Goal: Task Accomplishment & Management: Manage account settings

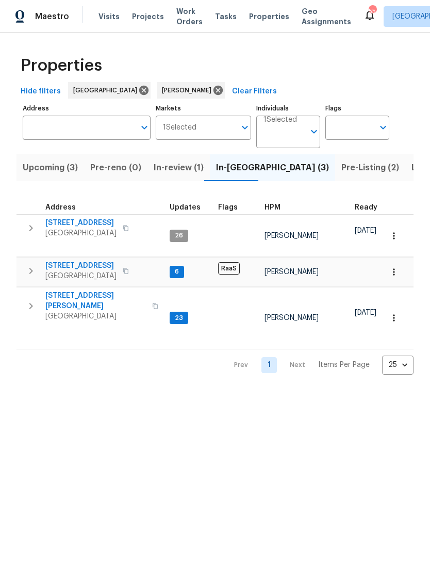
click at [32, 272] on icon "button" at bounding box center [31, 271] width 4 height 6
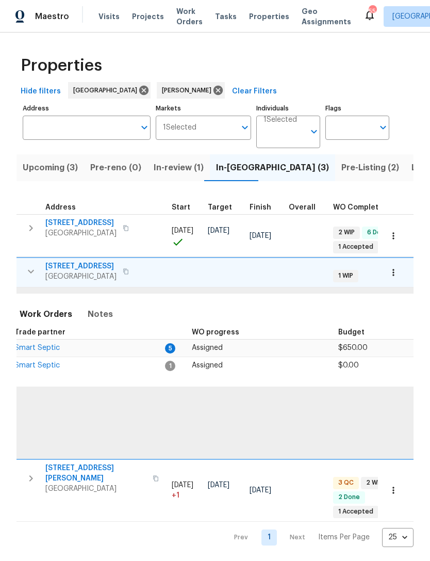
scroll to position [0, 223]
click at [55, 349] on span "Smart Septic" at bounding box center [37, 347] width 45 height 7
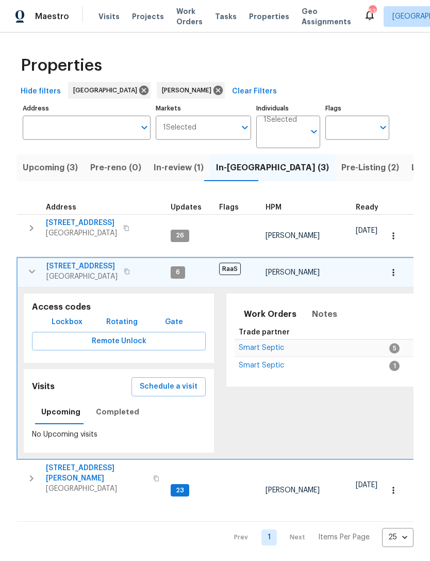
scroll to position [0, 0]
click at [31, 278] on button "button" at bounding box center [32, 271] width 21 height 21
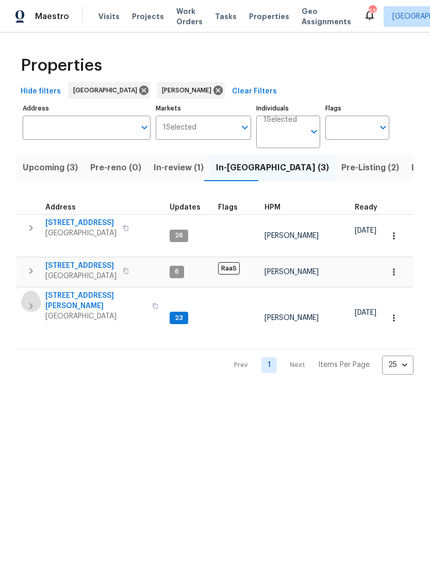
click at [31, 303] on icon "button" at bounding box center [31, 306] width 4 height 6
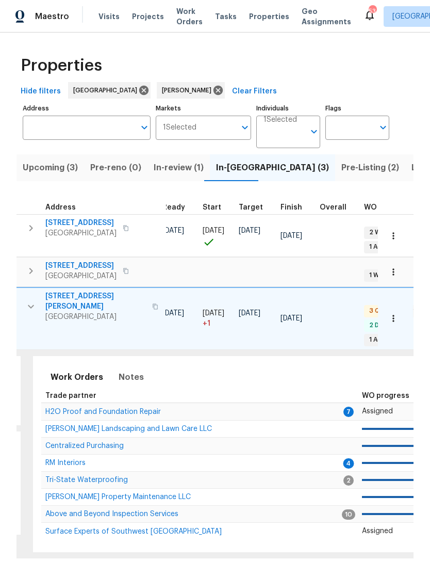
scroll to position [0, 178]
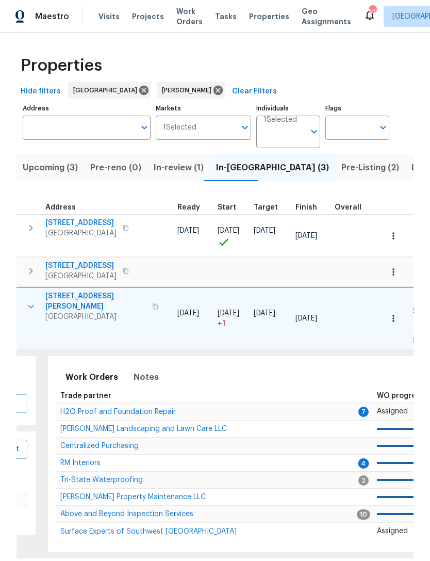
click at [149, 409] on span "H2O Proof and Foundation Repair" at bounding box center [118, 411] width 116 height 7
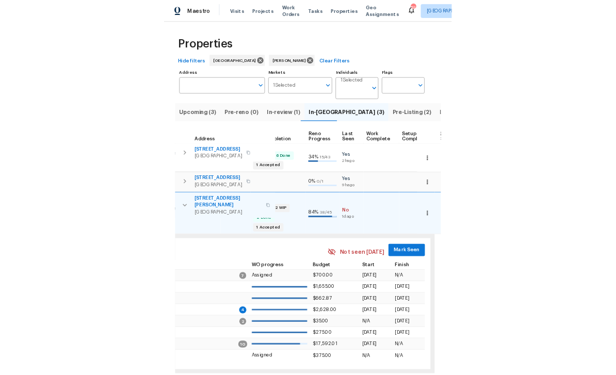
scroll to position [0, 423]
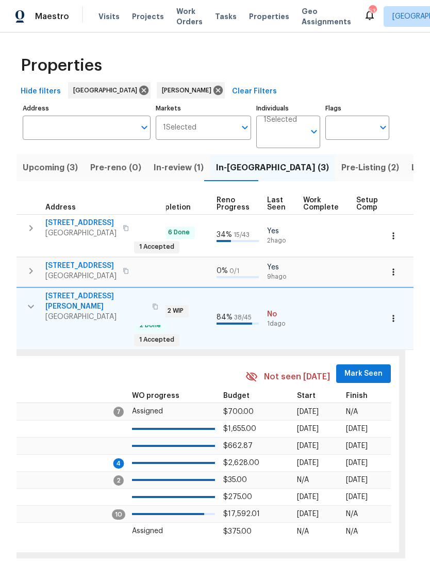
click at [362, 367] on span "Mark Seen" at bounding box center [364, 373] width 38 height 13
click at [365, 368] on span "Mark Seen" at bounding box center [364, 373] width 38 height 13
click at [353, 367] on span "Mark Seen" at bounding box center [364, 373] width 38 height 13
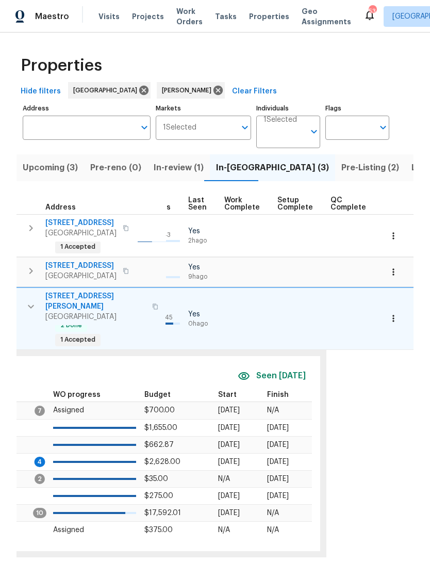
scroll to position [0, 445]
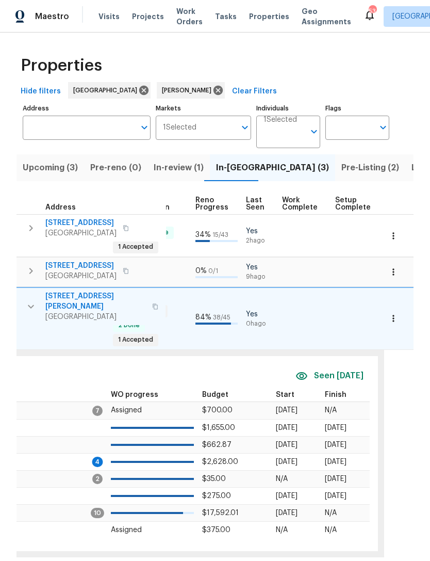
click at [398, 317] on icon "button" at bounding box center [393, 318] width 10 height 10
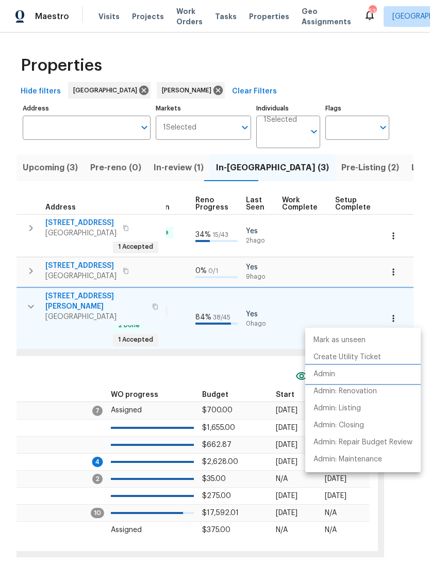
click at [336, 375] on li "Admin" at bounding box center [363, 374] width 116 height 17
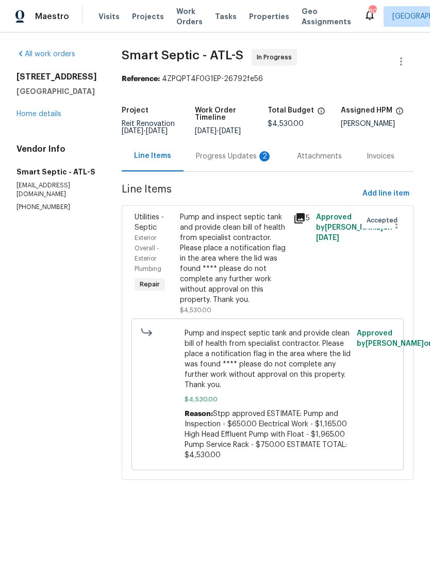
click at [224, 155] on div "Progress Updates 2" at bounding box center [234, 156] width 101 height 30
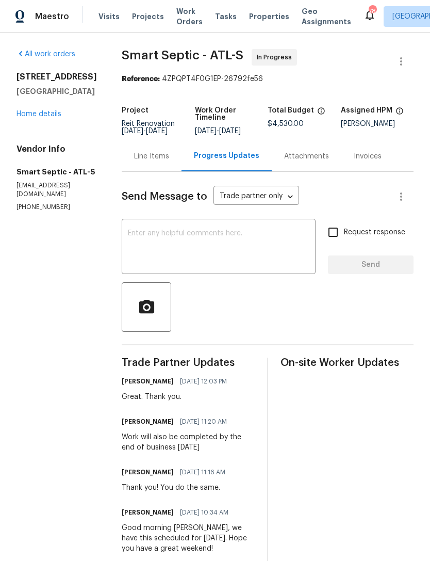
click at [28, 118] on link "Home details" at bounding box center [39, 113] width 45 height 7
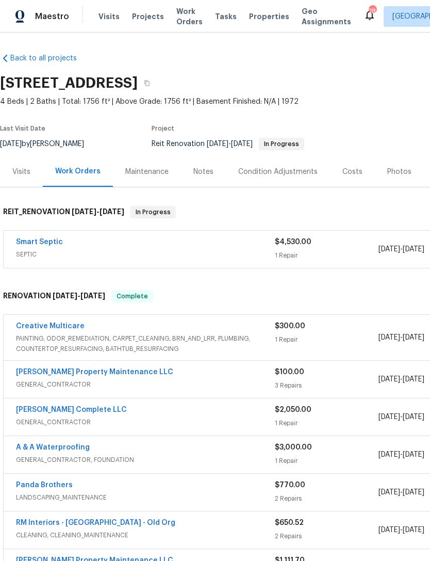
click at [195, 180] on div "Notes" at bounding box center [203, 171] width 45 height 30
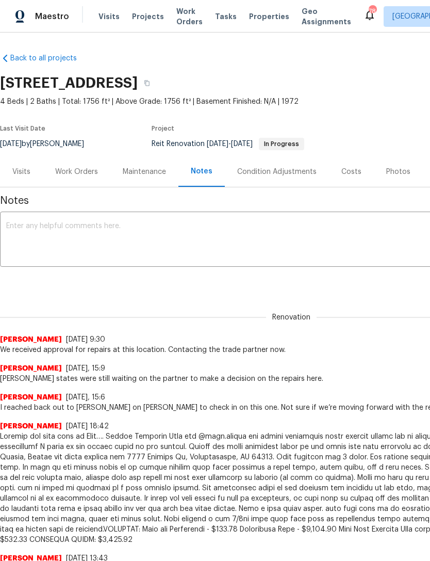
click at [241, 229] on textarea at bounding box center [291, 240] width 570 height 36
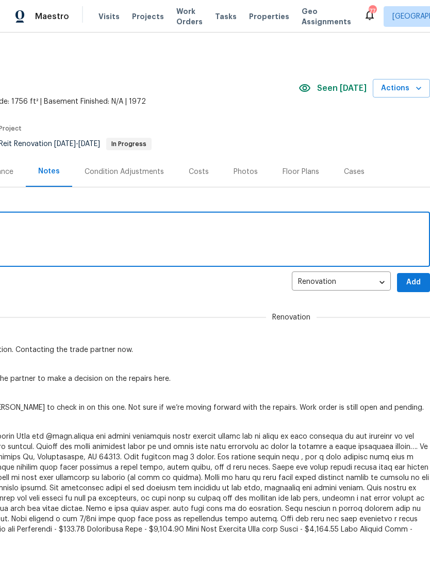
scroll to position [0, 153]
type textarea "Scheduled for Monday completion."
click at [413, 281] on span "Add" at bounding box center [413, 282] width 17 height 13
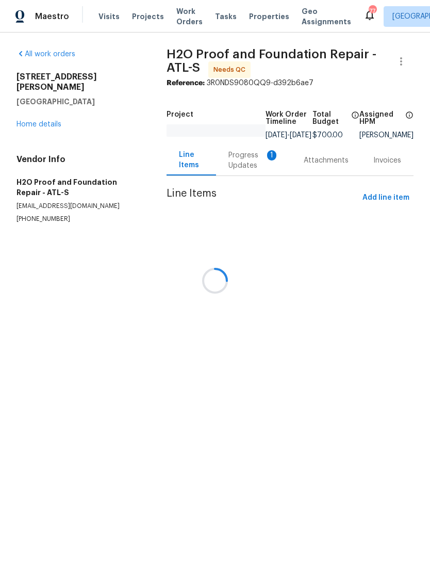
click at [252, 169] on div at bounding box center [215, 280] width 430 height 561
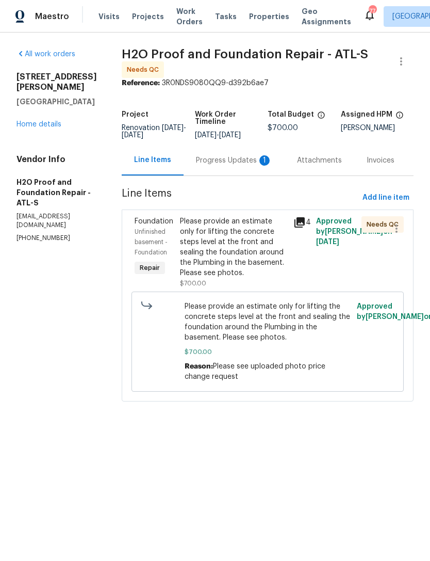
click at [251, 170] on div "Progress Updates 1" at bounding box center [234, 160] width 101 height 30
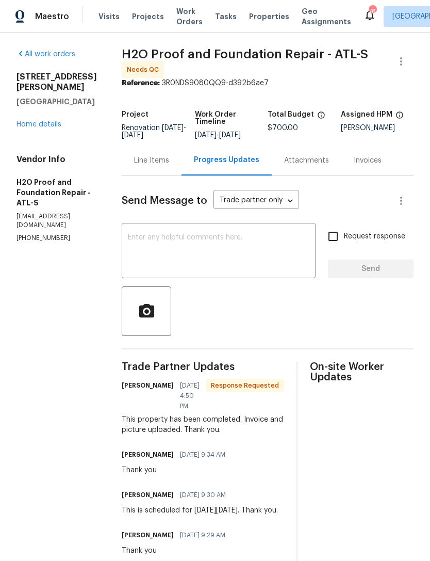
click at [243, 238] on textarea at bounding box center [219, 252] width 182 height 36
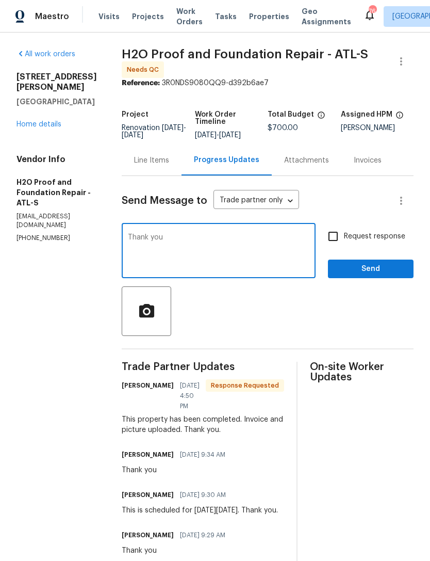
type textarea "Thank you"
click at [356, 271] on span "Send" at bounding box center [370, 269] width 69 height 13
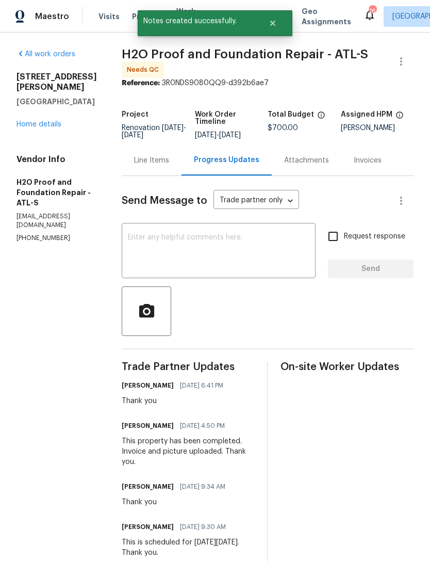
click at [50, 126] on link "Home details" at bounding box center [39, 124] width 45 height 7
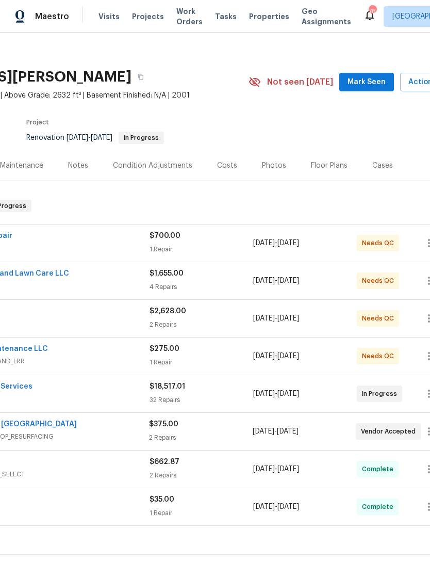
scroll to position [7, 114]
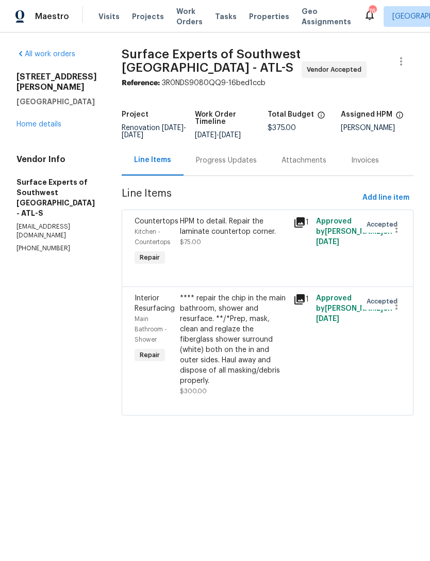
click at [239, 165] on div "Progress Updates" at bounding box center [226, 160] width 61 height 10
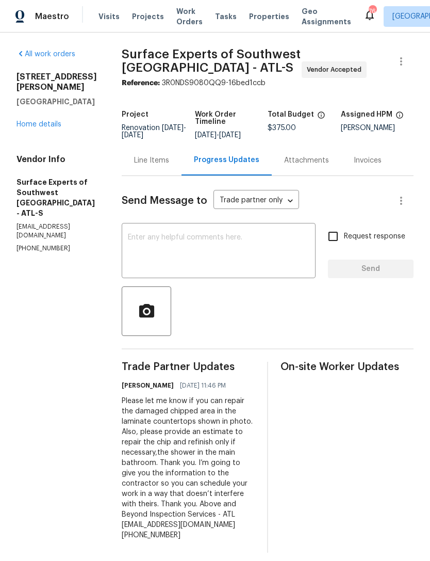
scroll to position [8, 0]
click at [44, 100] on div "[STREET_ADDRESS][PERSON_NAME] Home details" at bounding box center [57, 101] width 80 height 58
click at [53, 121] on link "Home details" at bounding box center [39, 124] width 45 height 7
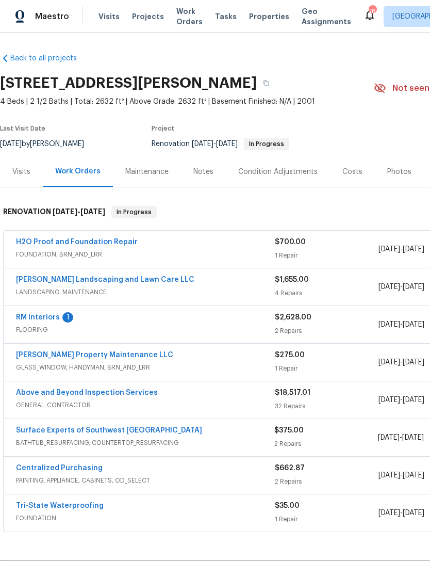
click at [99, 242] on link "H2O Proof and Foundation Repair" at bounding box center [77, 241] width 122 height 7
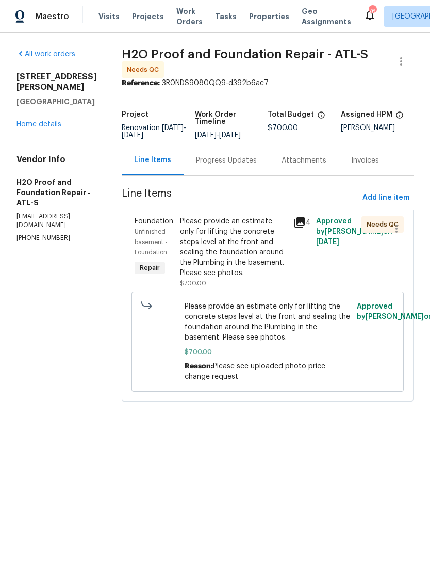
click at [233, 259] on div "Please provide an estimate only for lifting the concrete steps level at the fro…" at bounding box center [233, 247] width 107 height 62
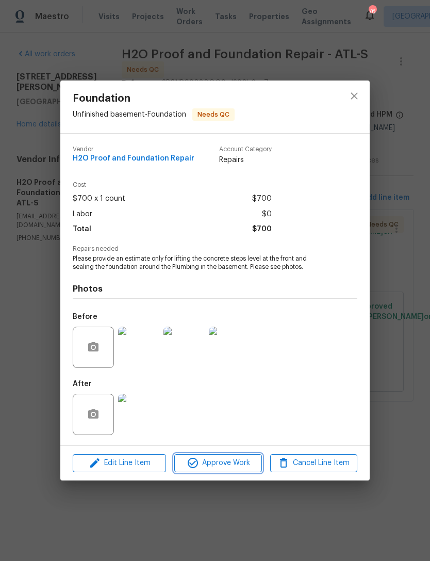
click at [218, 465] on span "Approve Work" at bounding box center [217, 462] width 81 height 13
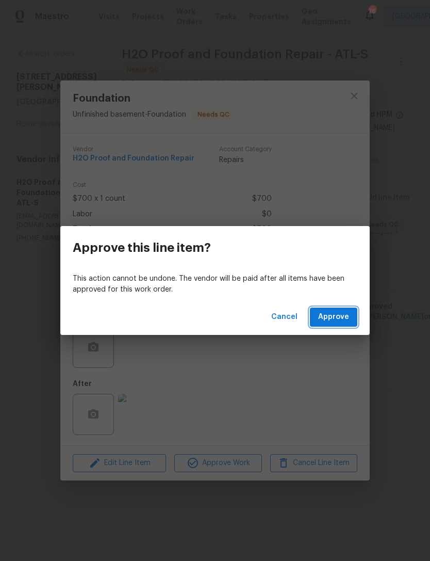
click at [334, 316] on span "Approve" at bounding box center [333, 316] width 31 height 13
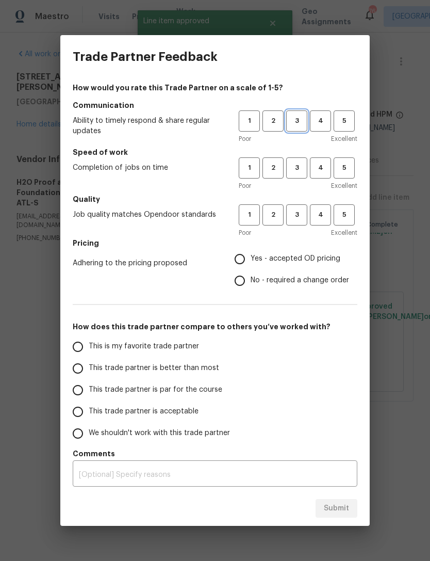
click at [298, 123] on span "3" at bounding box center [296, 121] width 19 height 12
click at [302, 163] on span "3" at bounding box center [296, 168] width 19 height 12
click at [304, 218] on span "3" at bounding box center [296, 215] width 19 height 12
click at [250, 255] on input "Yes - accepted OD pricing" at bounding box center [240, 259] width 22 height 22
radio input "true"
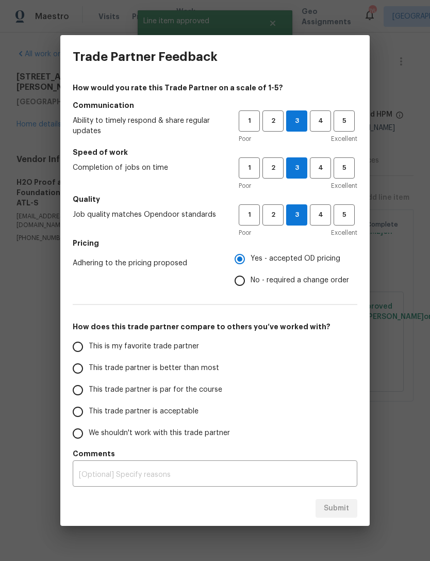
click at [87, 370] on input "This trade partner is better than most" at bounding box center [78, 368] width 22 height 22
click at [335, 515] on button "Submit" at bounding box center [337, 508] width 42 height 19
radio input "true"
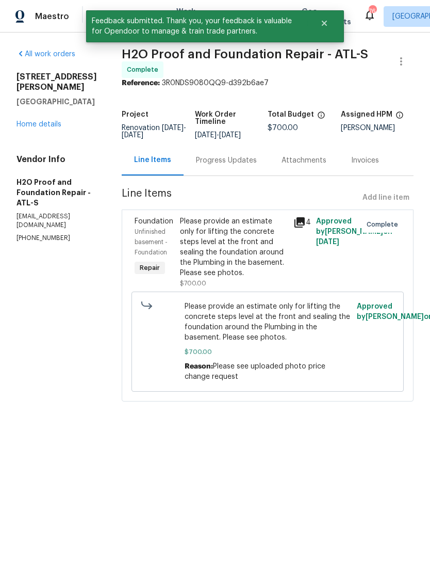
click at [195, 145] on div "Progress Updates" at bounding box center [227, 160] width 86 height 30
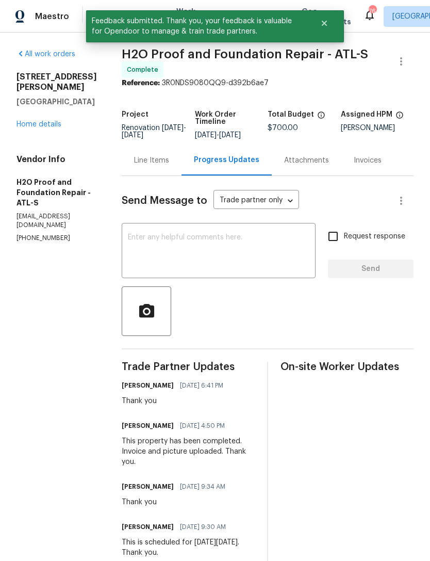
click at [29, 138] on div "All work orders 4469 White Hill Pl Douglasville, GA 30135 Home details Vendor I…" at bounding box center [57, 145] width 80 height 193
click at [46, 134] on div "All work orders 4469 White Hill Pl Douglasville, GA 30135 Home details Vendor I…" at bounding box center [57, 145] width 80 height 193
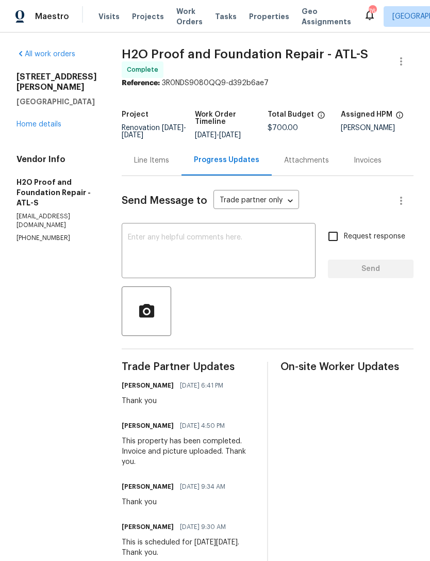
click at [51, 123] on link "Home details" at bounding box center [39, 124] width 45 height 7
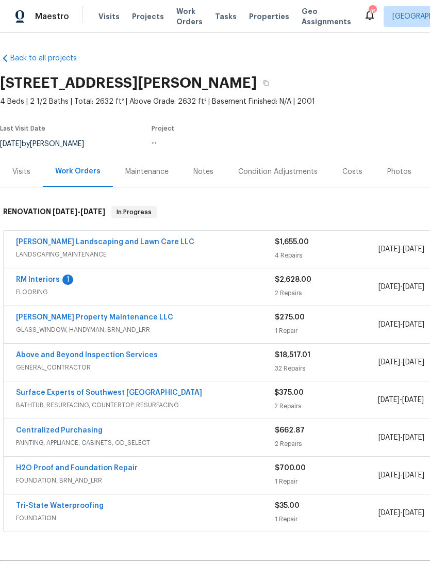
click at [197, 173] on div "Notes" at bounding box center [203, 172] width 20 height 10
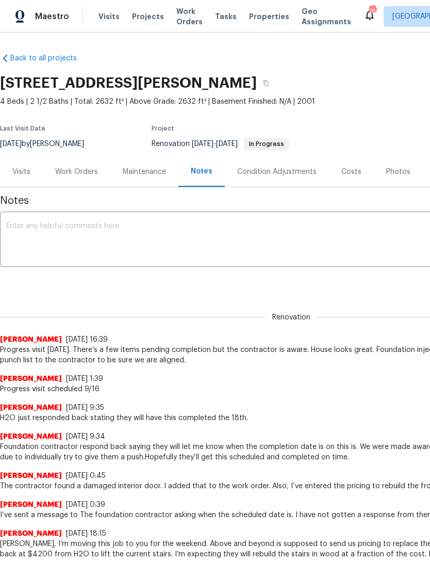
click at [187, 230] on textarea at bounding box center [291, 240] width 570 height 36
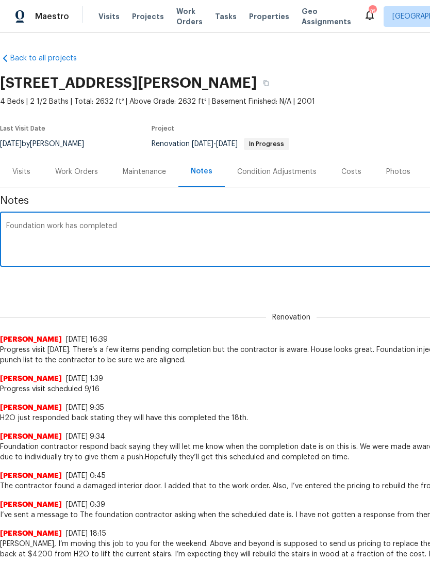
type textarea "Foundation work has completed"
click at [289, 274] on div "Renovation (current) 7576defe-b569-4463-9eee-20d0e2a16ac9 ​ Add" at bounding box center [291, 282] width 583 height 19
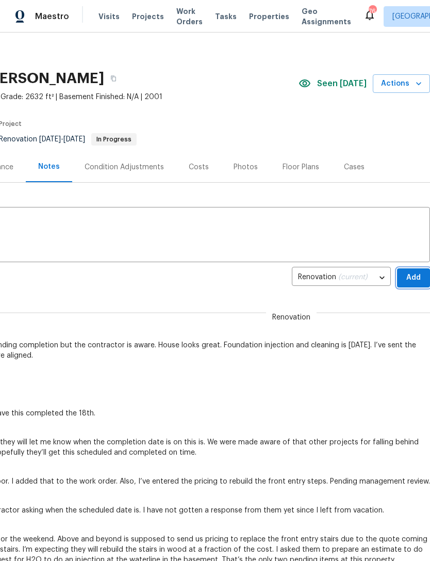
click at [408, 277] on span "Add" at bounding box center [413, 277] width 17 height 13
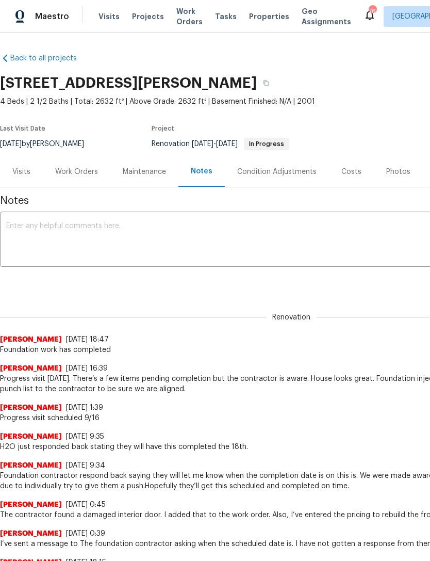
click at [80, 162] on div "Work Orders" at bounding box center [77, 171] width 68 height 30
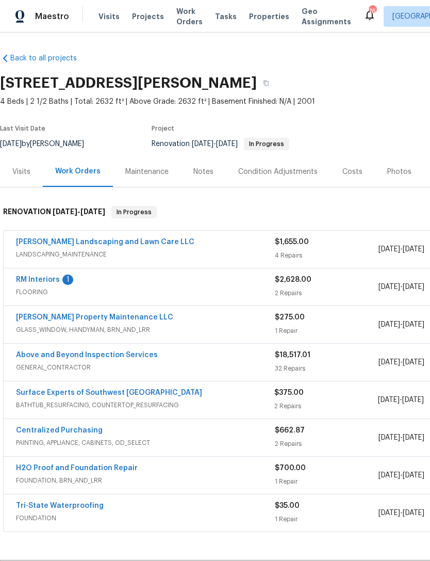
click at [36, 278] on link "RM Interiors" at bounding box center [38, 279] width 44 height 7
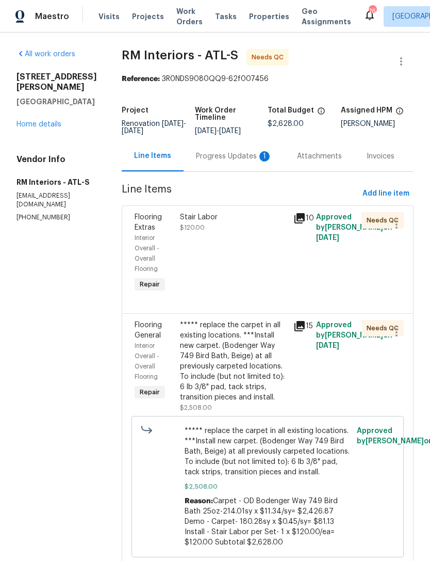
click at [223, 155] on div "Progress Updates 1" at bounding box center [234, 156] width 76 height 10
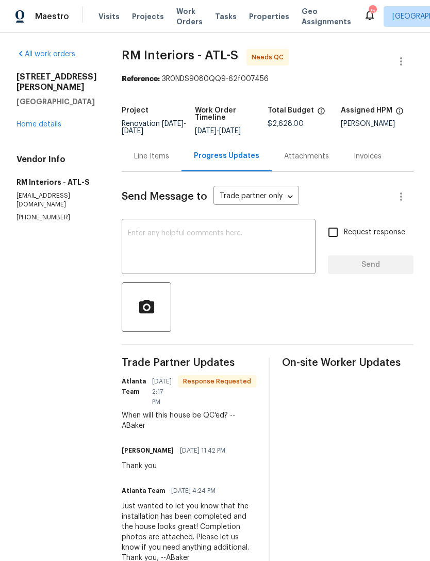
click at [35, 127] on link "Home details" at bounding box center [39, 124] width 45 height 7
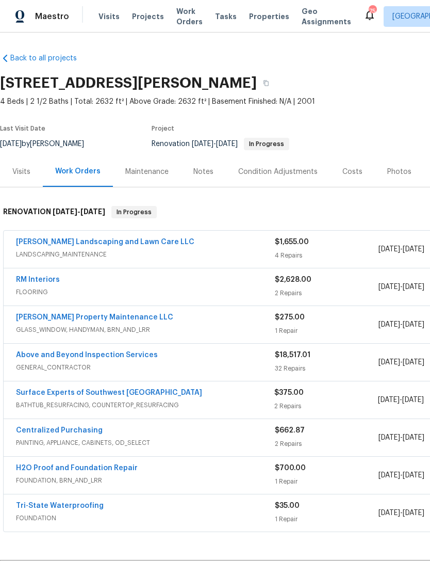
click at [40, 282] on link "RM Interiors" at bounding box center [38, 279] width 44 height 7
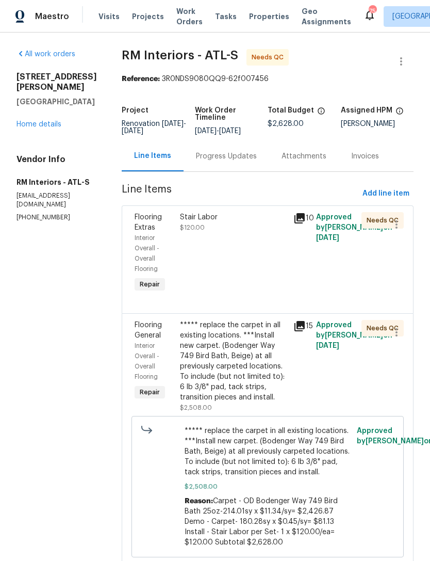
click at [259, 373] on div "***** replace the carpet in all existing locations. ***Install new carpet. (Bod…" at bounding box center [233, 361] width 107 height 83
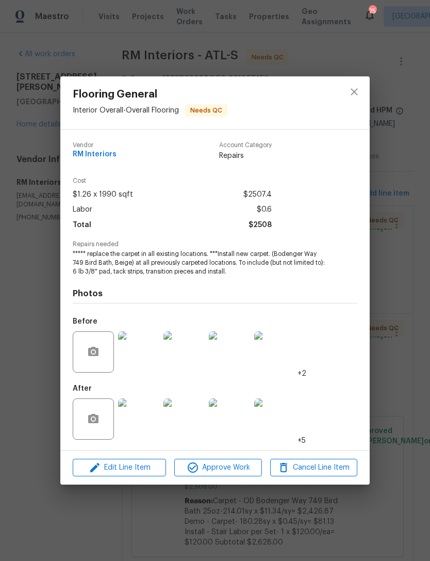
click at [138, 422] on img at bounding box center [138, 418] width 41 height 41
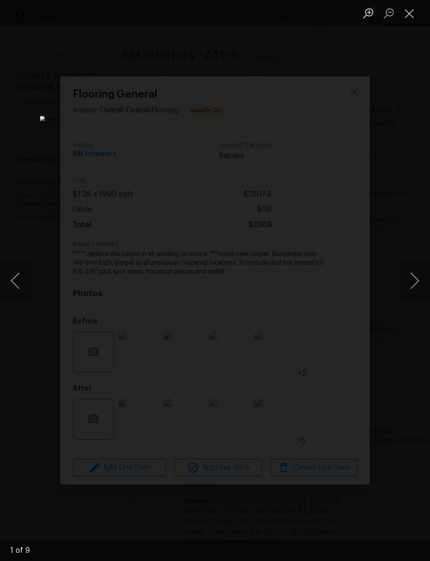
click at [414, 275] on button "Next image" at bounding box center [414, 280] width 31 height 41
click at [419, 271] on button "Next image" at bounding box center [414, 280] width 31 height 41
click at [415, 271] on button "Next image" at bounding box center [414, 280] width 31 height 41
click at [418, 266] on button "Next image" at bounding box center [414, 280] width 31 height 41
click at [420, 265] on button "Next image" at bounding box center [414, 280] width 31 height 41
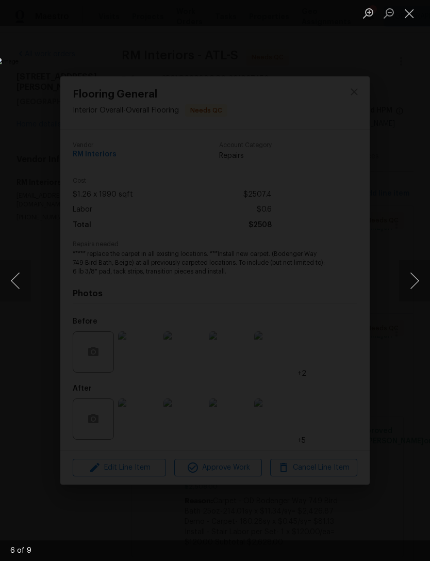
click at [409, 272] on button "Next image" at bounding box center [414, 280] width 31 height 41
click at [417, 269] on button "Next image" at bounding box center [414, 280] width 31 height 41
click at [412, 17] on button "Close lightbox" at bounding box center [409, 13] width 21 height 18
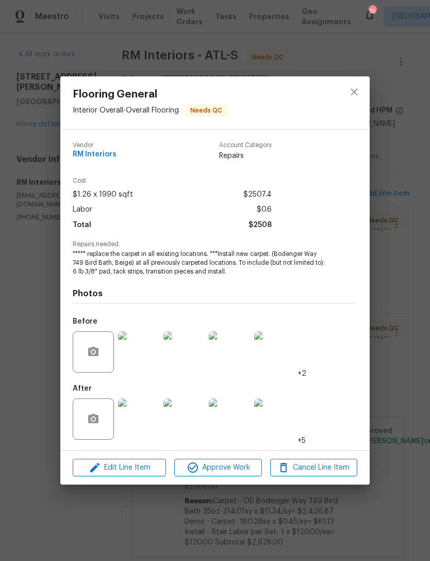
click at [398, 288] on div "Flooring General Interior Overall - Overall Flooring Needs QC Vendor RM Interio…" at bounding box center [215, 280] width 430 height 561
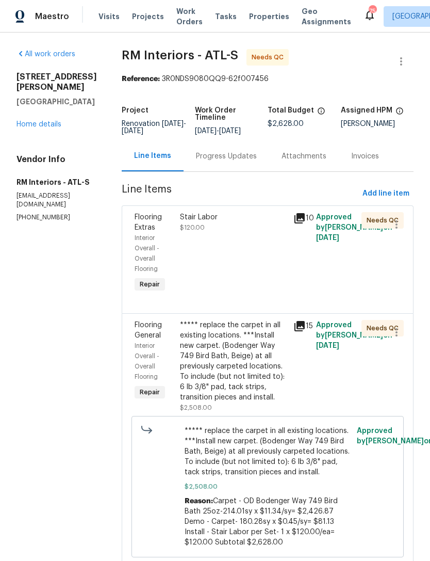
click at [216, 157] on div "Progress Updates" at bounding box center [226, 156] width 61 height 10
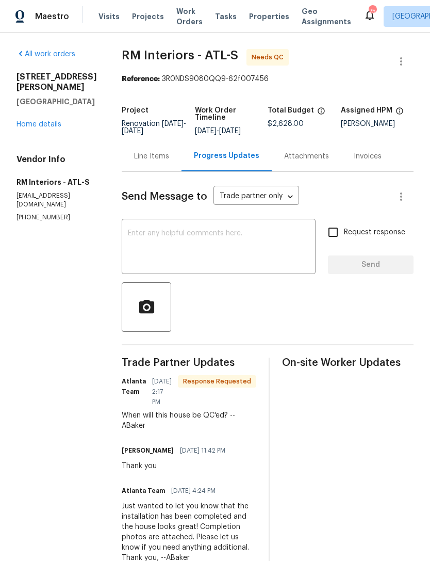
click at [55, 125] on link "Home details" at bounding box center [39, 124] width 45 height 7
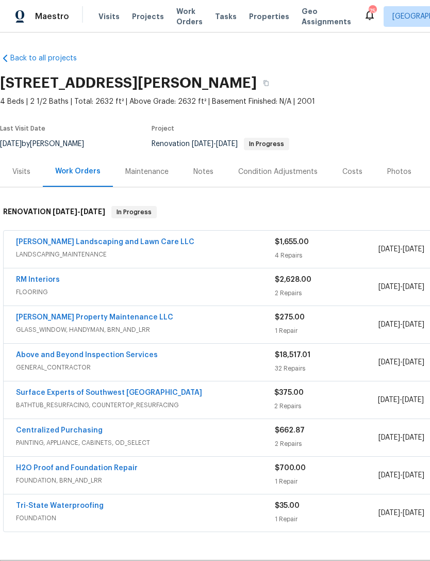
click at [42, 282] on link "RM Interiors" at bounding box center [38, 279] width 44 height 7
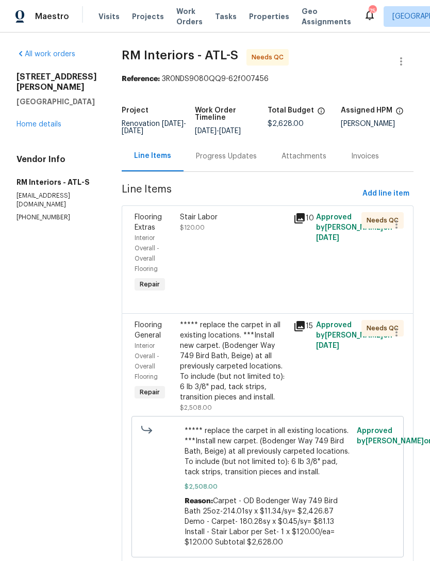
click at [236, 269] on div "Stair Labor $120.00" at bounding box center [233, 253] width 113 height 89
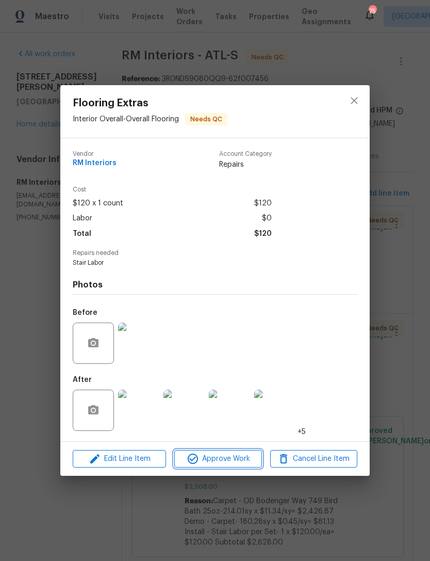
click at [224, 461] on span "Approve Work" at bounding box center [217, 458] width 81 height 13
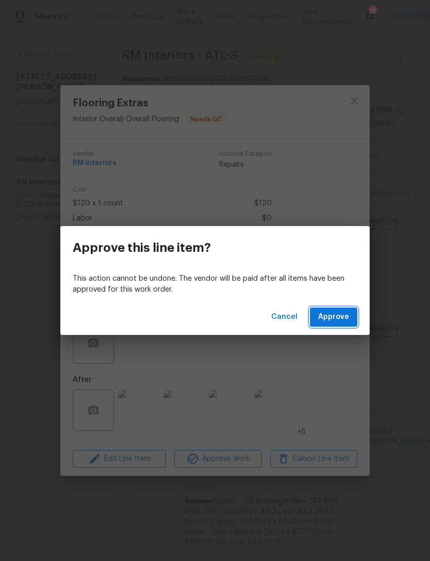
click at [347, 313] on span "Approve" at bounding box center [333, 316] width 31 height 13
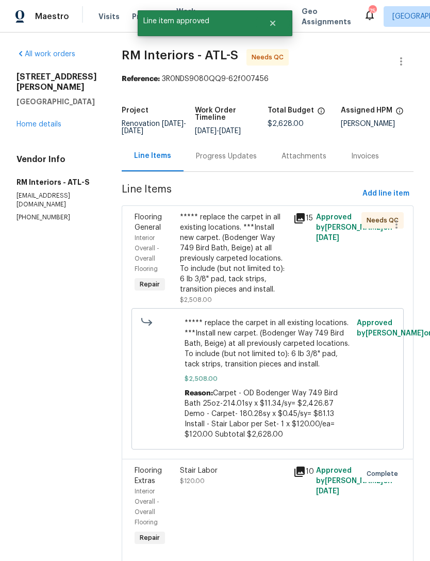
click at [239, 252] on div "***** replace the carpet in all existing locations. ***Install new carpet. (Bod…" at bounding box center [233, 253] width 107 height 83
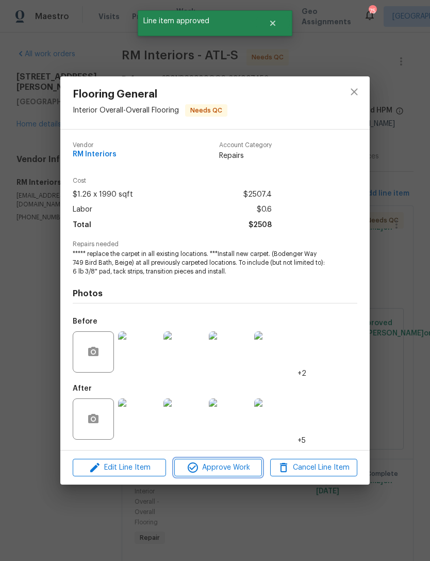
click at [238, 470] on span "Approve Work" at bounding box center [217, 467] width 81 height 13
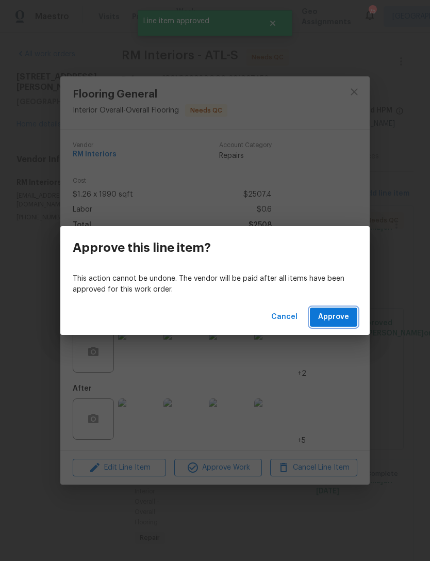
click at [336, 324] on button "Approve" at bounding box center [333, 316] width 47 height 19
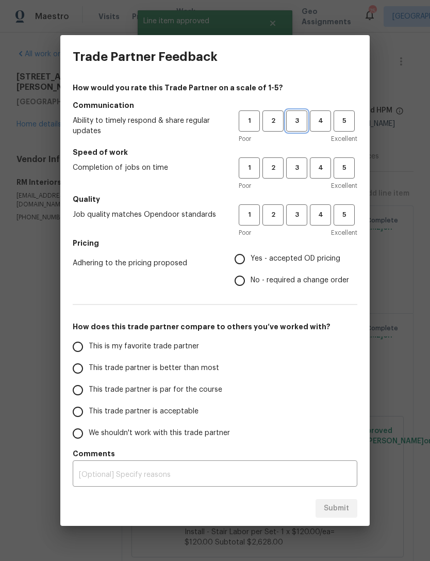
click at [301, 120] on span "3" at bounding box center [296, 121] width 19 height 12
click at [301, 164] on span "3" at bounding box center [296, 168] width 19 height 12
click at [303, 218] on span "3" at bounding box center [296, 215] width 19 height 12
click at [250, 254] on input "Yes - accepted OD pricing" at bounding box center [240, 259] width 22 height 22
radio input "true"
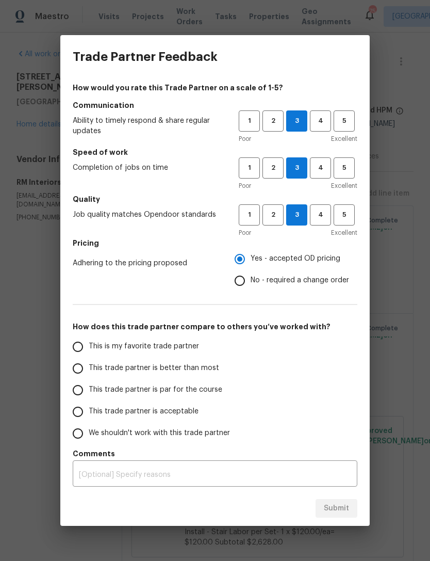
click at [88, 370] on input "This trade partner is better than most" at bounding box center [78, 368] width 22 height 22
click at [344, 504] on span "Submit" at bounding box center [336, 508] width 25 height 13
radio input "true"
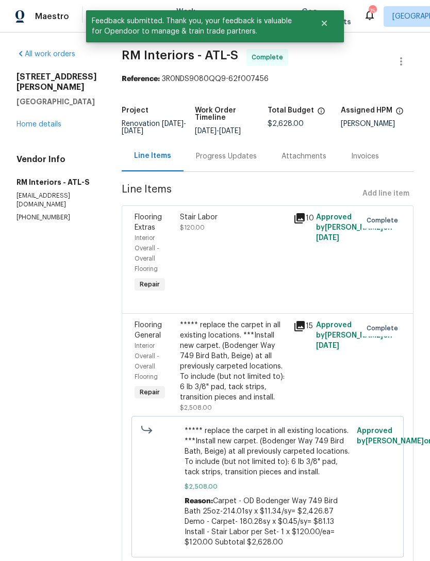
click at [212, 161] on div "Progress Updates" at bounding box center [226, 156] width 61 height 10
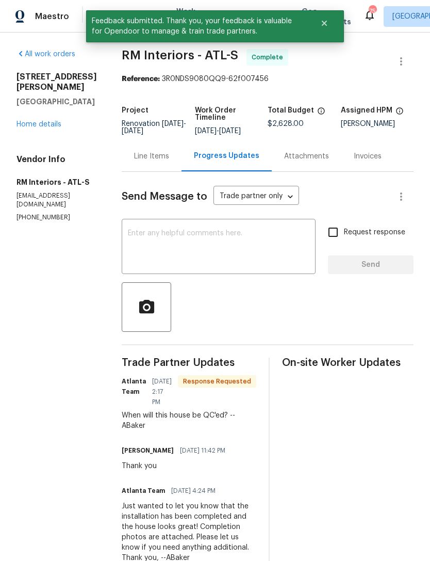
click at [253, 243] on textarea at bounding box center [219, 248] width 182 height 36
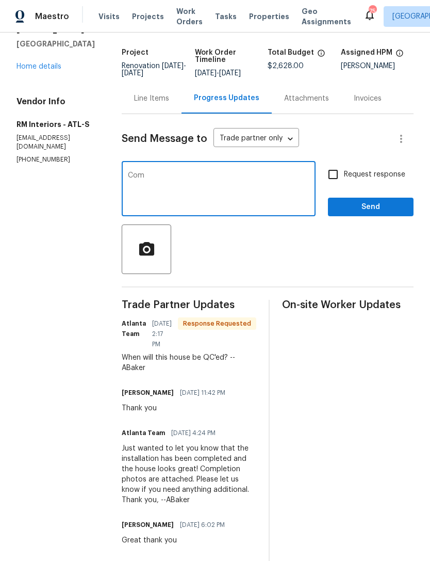
scroll to position [57, 0]
type textarea "Complete. Thank you"
click at [363, 210] on span "Send" at bounding box center [370, 207] width 69 height 13
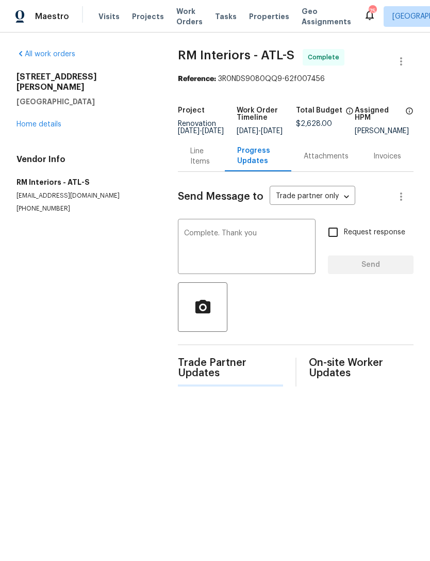
scroll to position [0, 0]
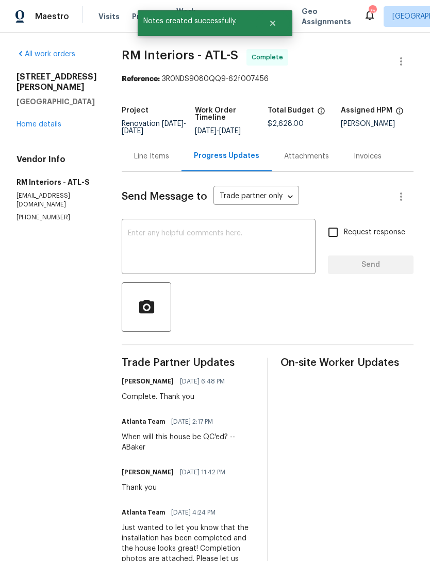
click at [54, 123] on link "Home details" at bounding box center [39, 124] width 45 height 7
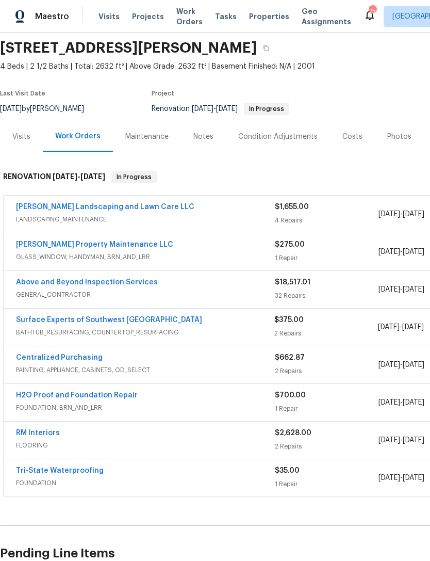
scroll to position [35, 0]
click at [119, 318] on link "Surface Experts of Southwest [GEOGRAPHIC_DATA]" at bounding box center [109, 319] width 186 height 7
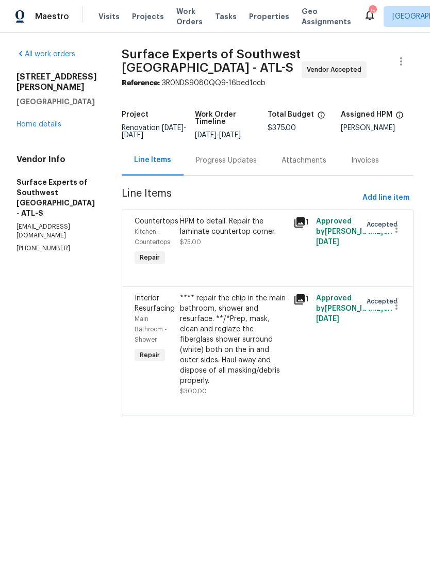
click at [236, 164] on div "Progress Updates" at bounding box center [226, 160] width 61 height 10
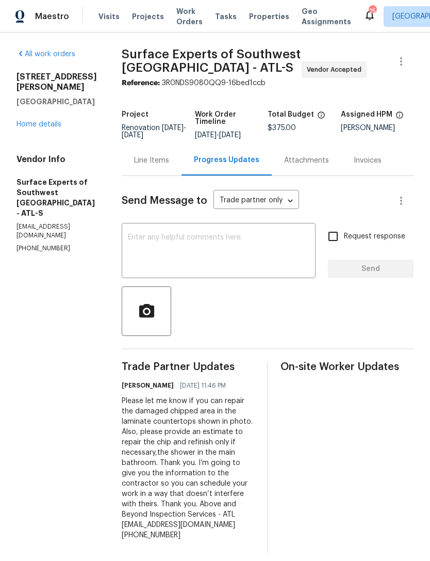
click at [228, 234] on textarea at bounding box center [219, 252] width 182 height 36
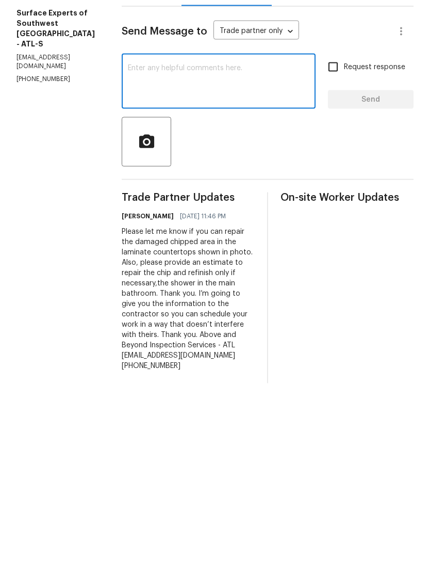
scroll to position [8, 0]
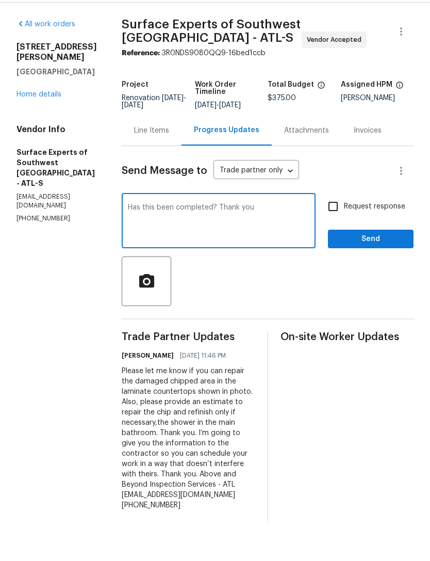
type textarea "Has this been completed? Thank you"
click at [367, 259] on button "Send" at bounding box center [371, 268] width 86 height 19
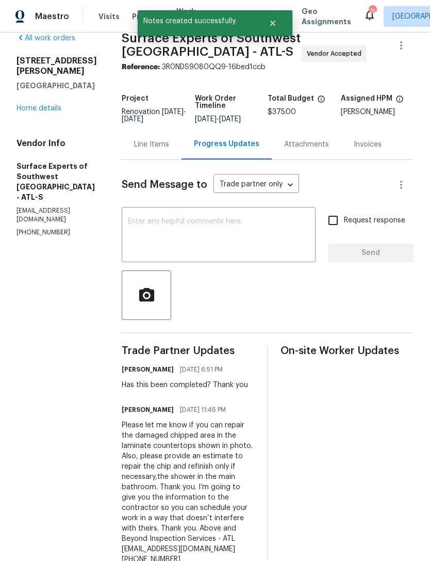
scroll to position [15, 0]
click at [44, 105] on link "Home details" at bounding box center [39, 108] width 45 height 7
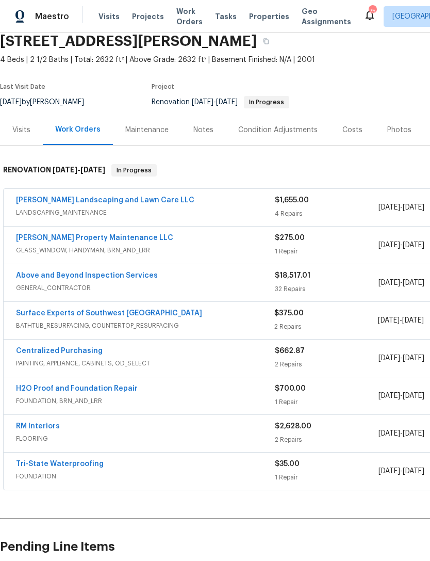
scroll to position [42, 0]
click at [127, 278] on link "Above and Beyond Inspection Services" at bounding box center [87, 275] width 142 height 7
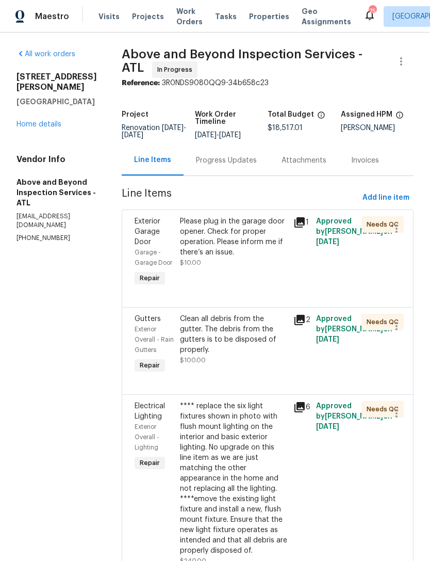
click at [251, 166] on div "Progress Updates" at bounding box center [226, 160] width 61 height 10
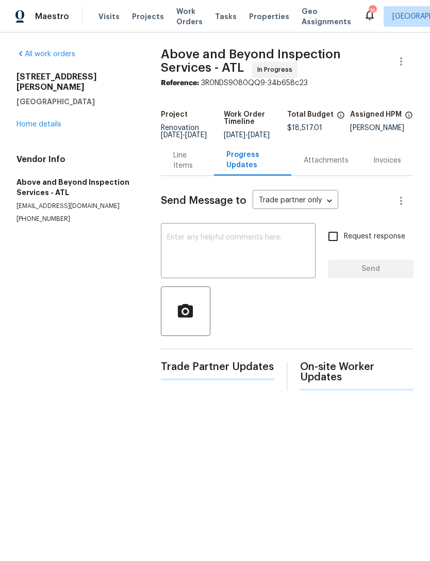
click at [255, 263] on textarea at bounding box center [238, 252] width 142 height 36
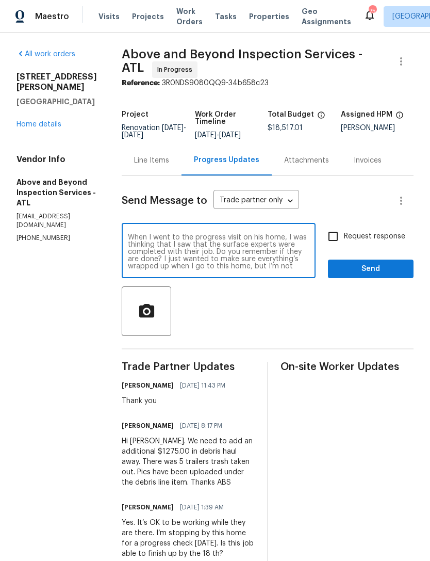
click at [291, 250] on textarea "When I went to the progress visit on his home, I was thinking that I saw that t…" at bounding box center [219, 252] width 182 height 36
click at [309, 256] on textarea "When I went to the progress visit on his home, I was thinking that I saw that s…" at bounding box center [219, 252] width 182 height 36
click at [277, 270] on textarea "When I went to the progress visit on his home, I was thinking that I saw that s…" at bounding box center [219, 252] width 182 height 36
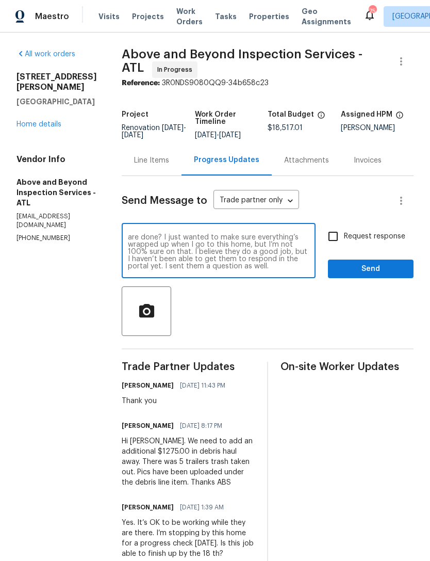
scroll to position [36, 0]
type textarea "When I went to the progress visit on his home, I was thinking that I saw that s…"
click at [333, 241] on input "Request response" at bounding box center [333, 236] width 22 height 22
checkbox input "true"
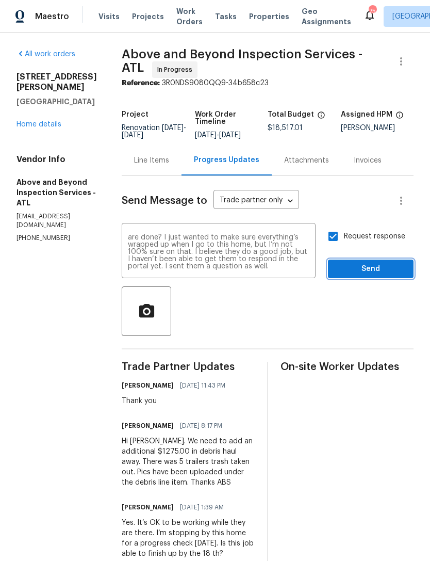
click at [366, 275] on span "Send" at bounding box center [370, 269] width 69 height 13
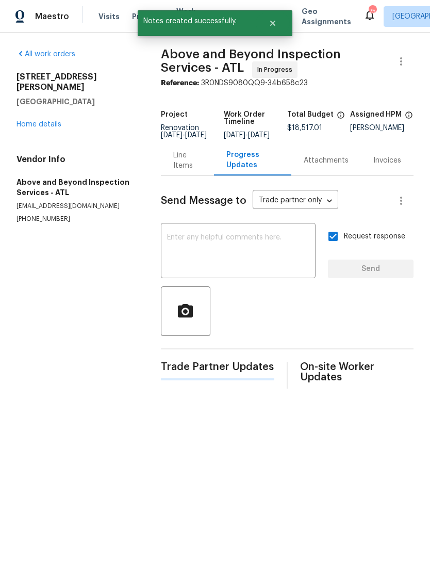
scroll to position [0, 0]
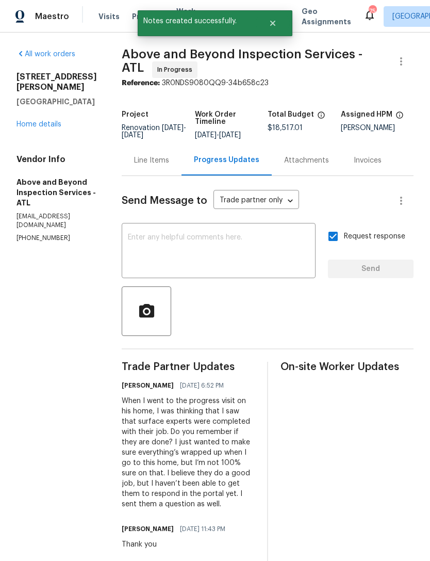
click at [46, 101] on div "4469 White Hill Pl Douglasville, GA 30135 Home details" at bounding box center [57, 101] width 80 height 58
click at [39, 121] on link "Home details" at bounding box center [39, 124] width 45 height 7
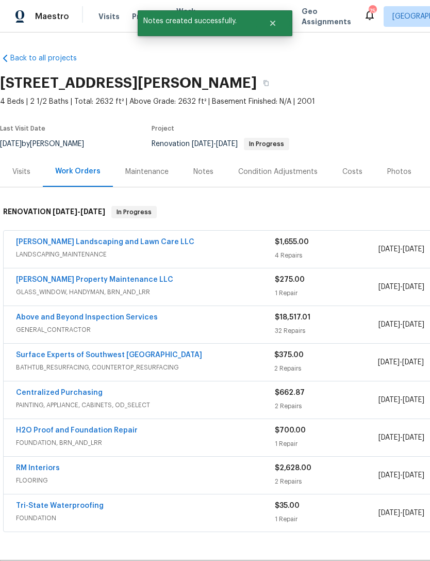
click at [127, 318] on link "Above and Beyond Inspection Services" at bounding box center [87, 317] width 142 height 7
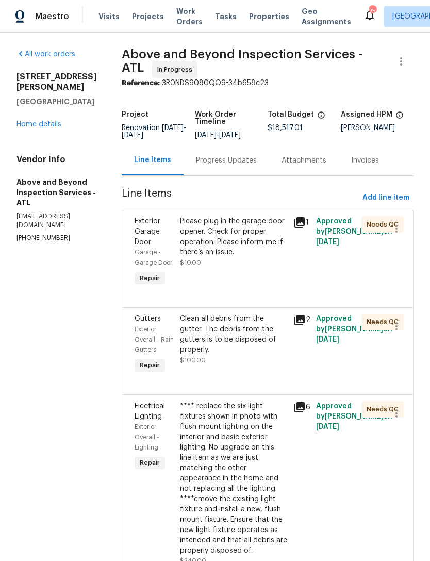
click at [41, 121] on link "Home details" at bounding box center [39, 124] width 45 height 7
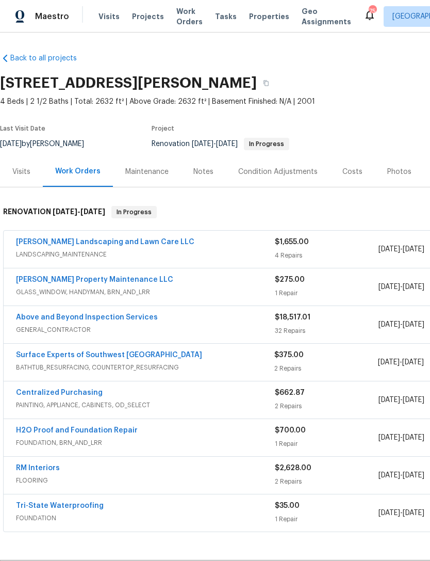
click at [207, 168] on div "Notes" at bounding box center [203, 172] width 20 height 10
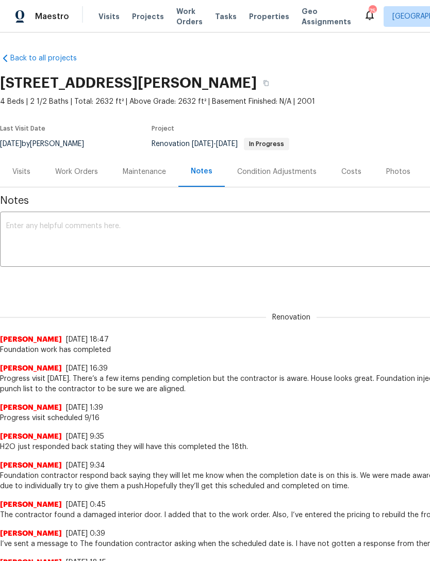
click at [139, 228] on textarea at bounding box center [291, 240] width 570 height 36
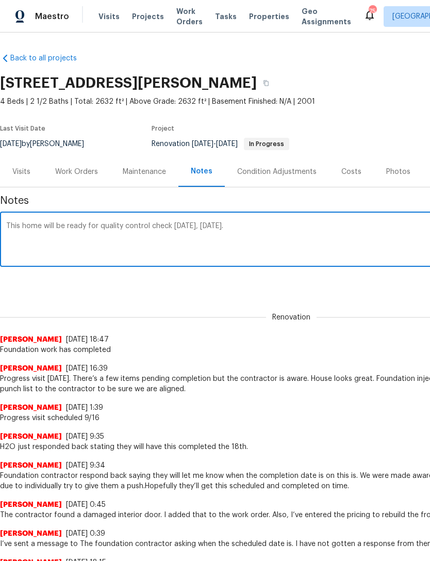
type textarea "This home will be ready for quality control check tomorrow, September 19."
click at [350, 320] on div "Renovation Jaydon Entrekin 9/18/25, 18:47 Foundation work has completed" at bounding box center [291, 327] width 583 height 55
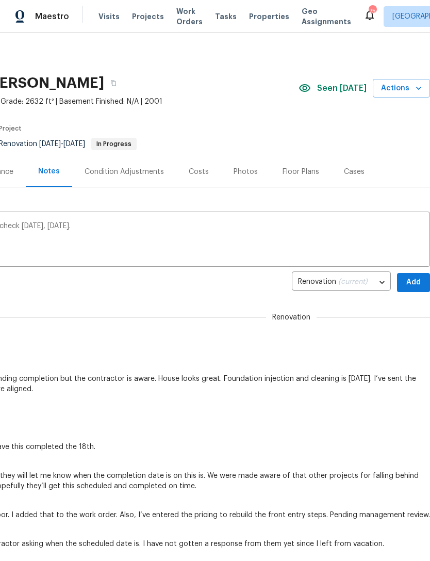
scroll to position [0, 153]
click at [420, 279] on span "Add" at bounding box center [413, 282] width 17 height 13
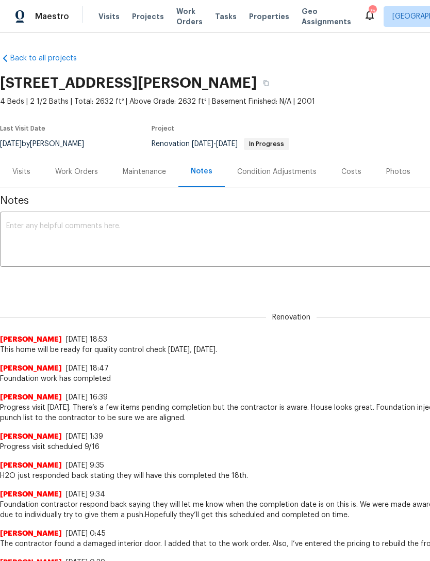
scroll to position [0, 0]
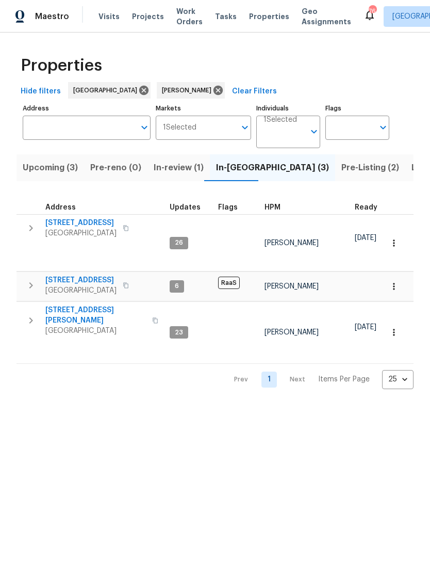
click at [30, 222] on icon "button" at bounding box center [31, 228] width 12 height 12
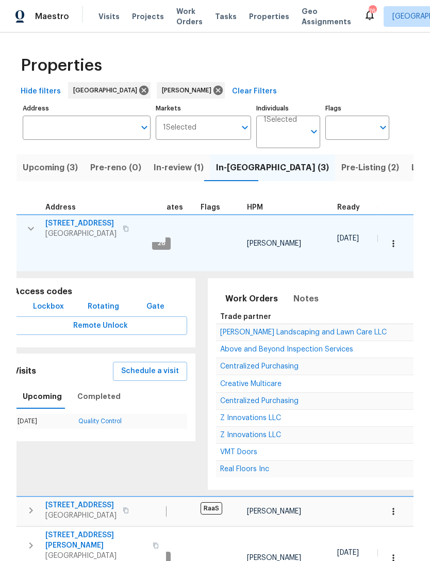
scroll to position [0, 20]
click at [302, 301] on span "Notes" at bounding box center [304, 298] width 25 height 14
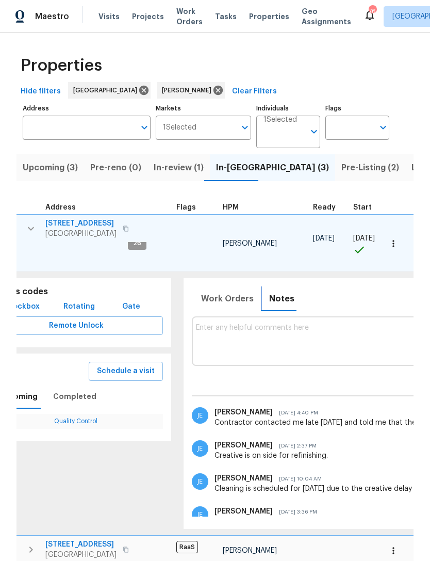
scroll to position [0, 43]
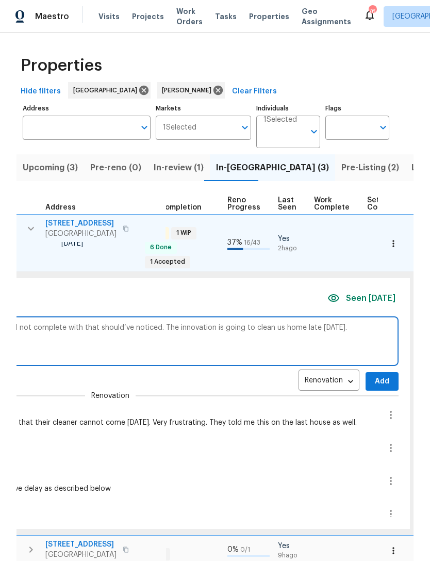
scroll to position [0, 415]
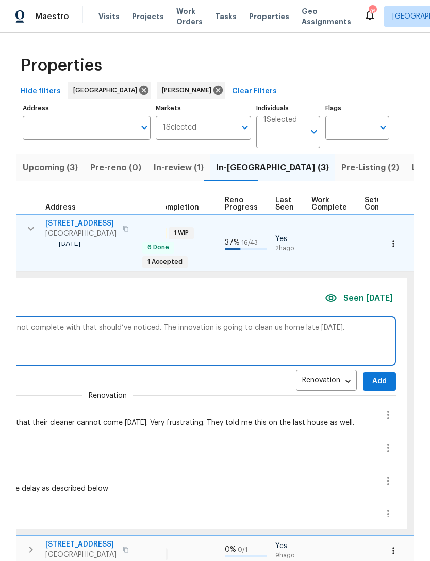
click at [161, 326] on textarea "Tried to schedule a different cleaner today, but it could not complete with tha…" at bounding box center [108, 340] width 568 height 35
click at [159, 327] on textarea "Tried to schedule a different cleaner today, but it could not complete with tha…" at bounding box center [108, 340] width 568 height 35
click at [339, 324] on textarea "Tried to schedule a different cleaner today, but it could not complete with tha…" at bounding box center [108, 340] width 568 height 35
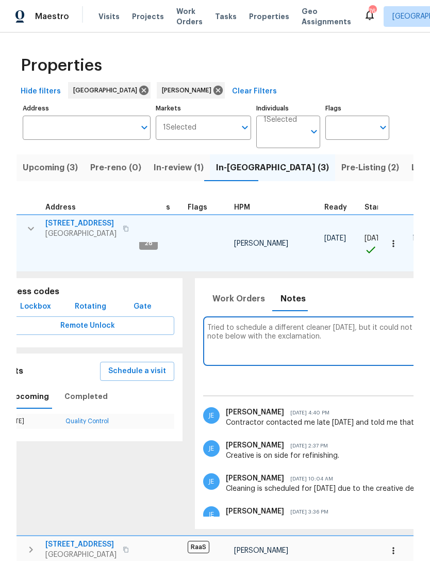
scroll to position [0, 31]
click at [415, 548] on div "Properties Hide filters Atlanta Jaydon Entrekin Clear Filters Address Address M…" at bounding box center [215, 350] width 430 height 637
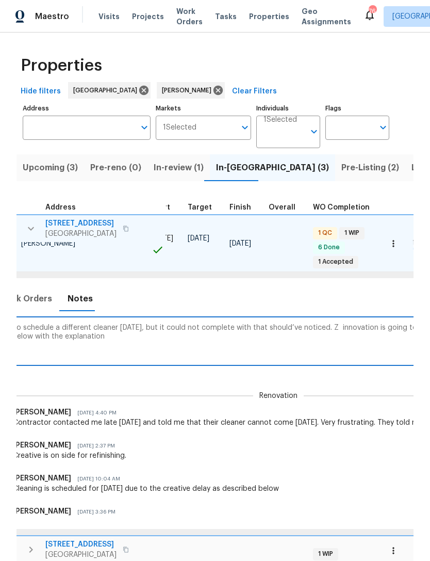
scroll to position [0, 244]
click at [159, 326] on textarea "Tried to schedule a different cleaner today, but it could not complete with tha…" at bounding box center [279, 340] width 568 height 35
click at [298, 328] on textarea "Tried to schedule a different cleaner today, but they could not complete with t…" at bounding box center [279, 340] width 568 height 35
click at [328, 326] on textarea "Tried to schedule a different cleaner today, but they could not complete with t…" at bounding box center [279, 340] width 568 height 35
click at [300, 326] on textarea "Tried to schedule a different cleaner today, but they could not complete with t…" at bounding box center [279, 340] width 568 height 35
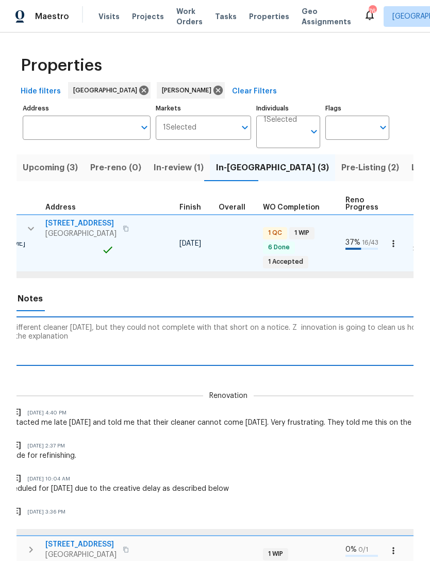
scroll to position [0, 296]
click at [313, 326] on textarea "Tried to schedule a different cleaner today, but they could not complete with t…" at bounding box center [227, 340] width 568 height 35
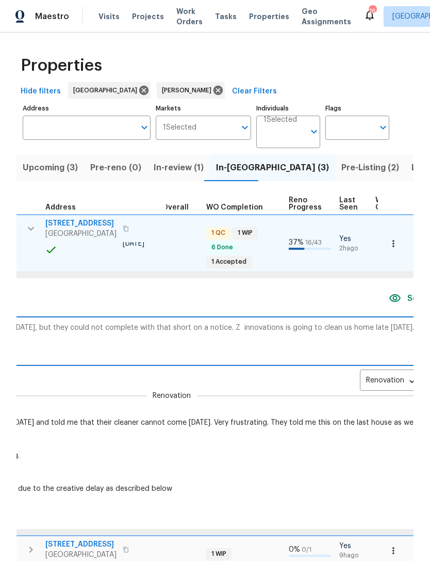
scroll to position [0, 353]
click at [324, 330] on textarea "Tried to schedule a different cleaner today, but they could not complete with t…" at bounding box center [170, 340] width 568 height 35
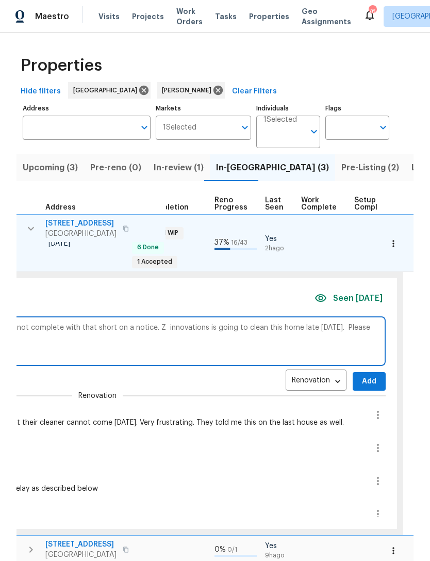
scroll to position [0, 454]
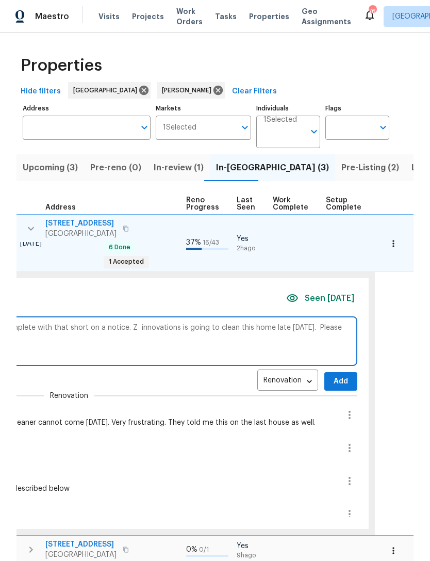
type textarea "Tried to schedule a different cleaner today, but they could not complete with t…"
click at [335, 377] on span "Add" at bounding box center [341, 381] width 17 height 13
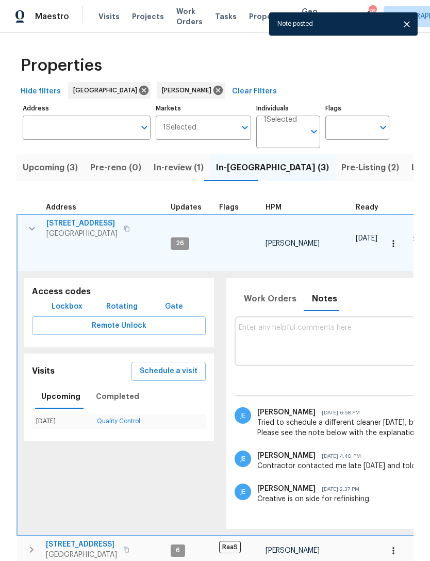
scroll to position [0, -1]
click at [30, 231] on icon "button" at bounding box center [32, 228] width 12 height 12
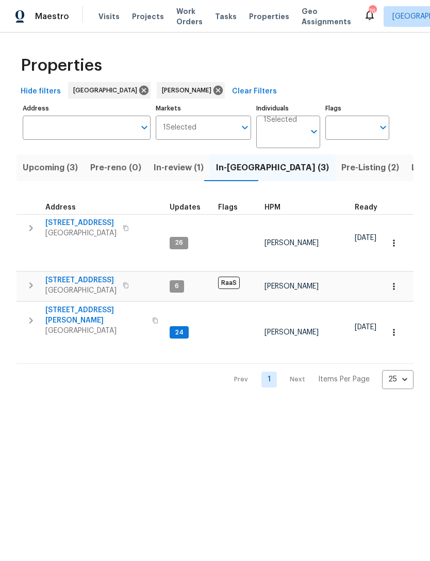
click at [31, 314] on icon "button" at bounding box center [31, 320] width 12 height 12
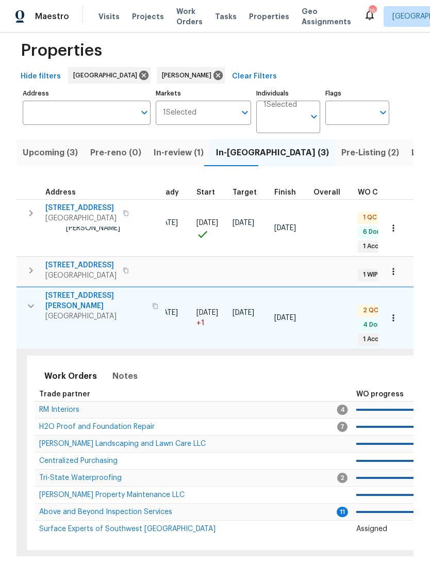
scroll to position [14, 0]
click at [174, 503] on td "Above and Beyond Inspection Services" at bounding box center [186, 511] width 303 height 17
click at [167, 509] on span "Above and Beyond Inspection Services" at bounding box center [105, 512] width 133 height 7
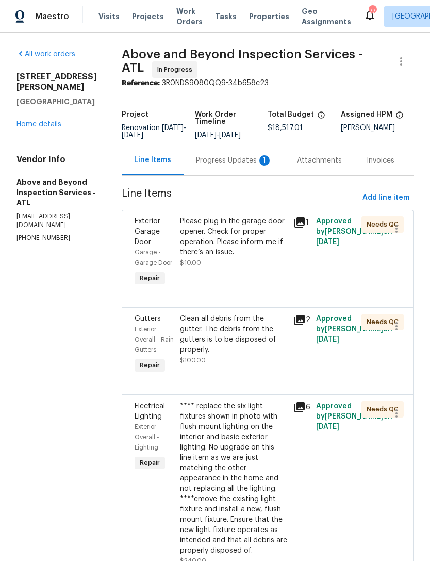
click at [239, 175] on div "Progress Updates 1" at bounding box center [234, 160] width 101 height 30
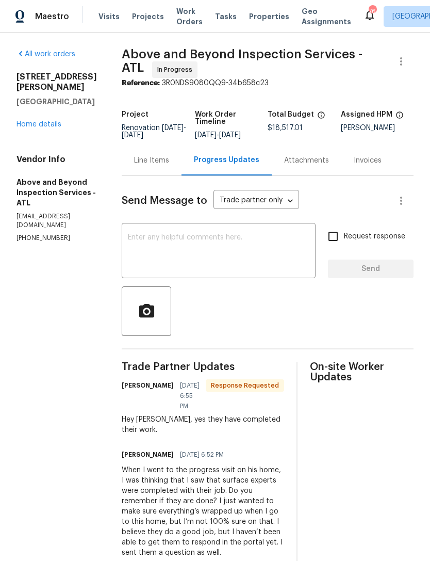
click at [232, 254] on textarea at bounding box center [219, 252] width 182 height 36
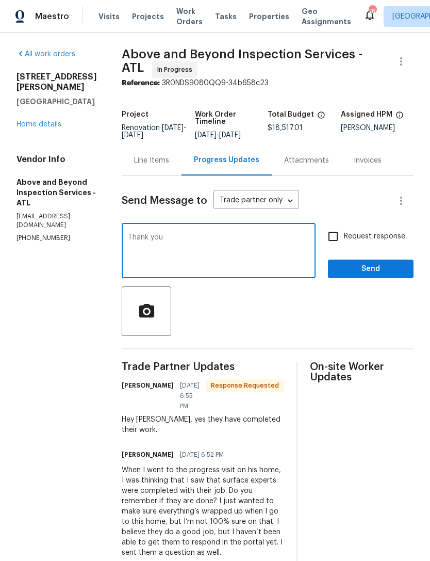
type textarea "Thank you"
click at [364, 275] on span "Send" at bounding box center [370, 269] width 69 height 13
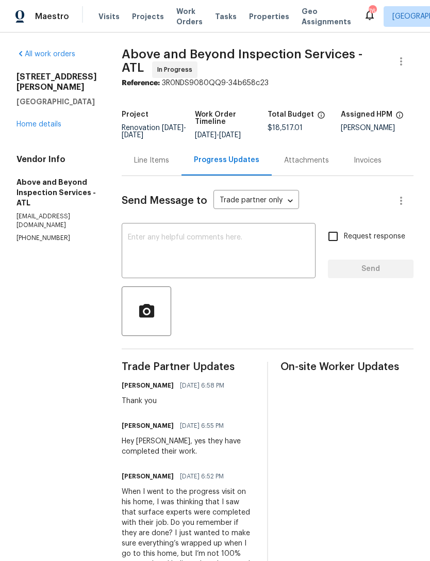
click at [35, 121] on link "Home details" at bounding box center [39, 124] width 45 height 7
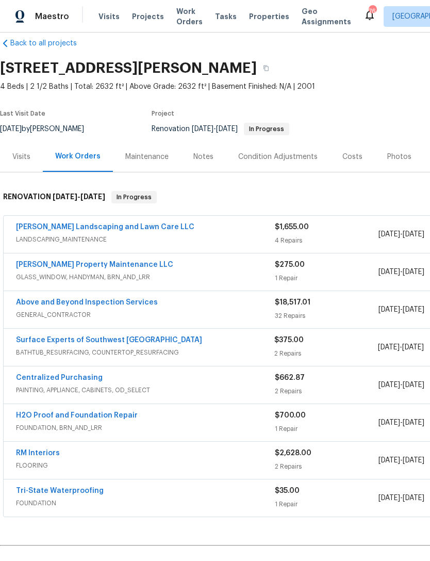
scroll to position [15, 0]
click at [55, 265] on link "[PERSON_NAME] Property Maintenance LLC" at bounding box center [94, 264] width 157 height 7
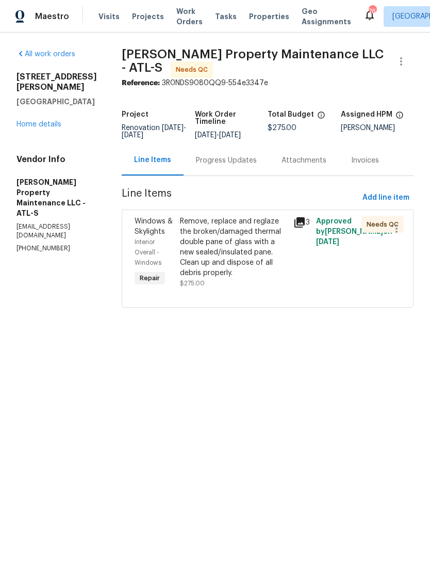
click at [239, 255] on div "Remove, replace and reglaze the broken/damaged thermal double pane of glass wit…" at bounding box center [233, 247] width 107 height 62
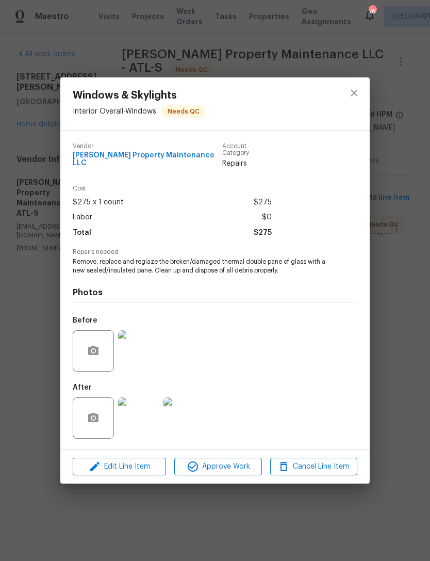
click at [140, 422] on img at bounding box center [138, 417] width 41 height 41
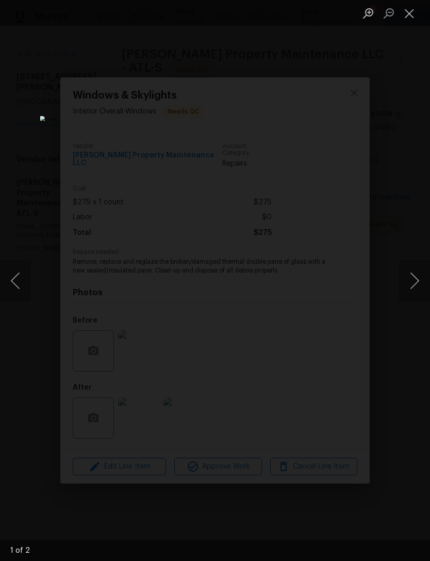
click at [416, 277] on button "Next image" at bounding box center [414, 280] width 31 height 41
click at [414, 280] on button "Next image" at bounding box center [414, 280] width 31 height 41
click at [412, 275] on button "Next image" at bounding box center [414, 280] width 31 height 41
click at [405, 20] on button "Close lightbox" at bounding box center [409, 13] width 21 height 18
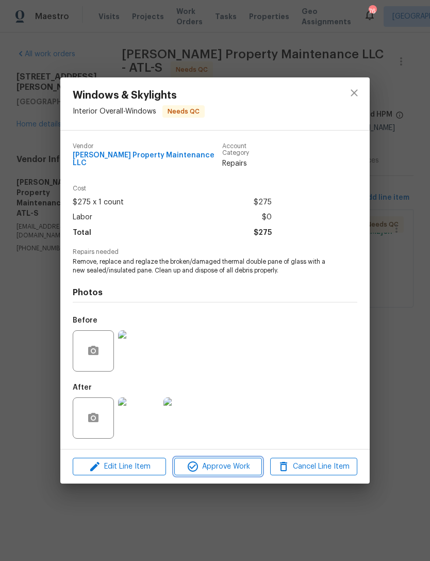
click at [238, 463] on span "Approve Work" at bounding box center [217, 466] width 81 height 13
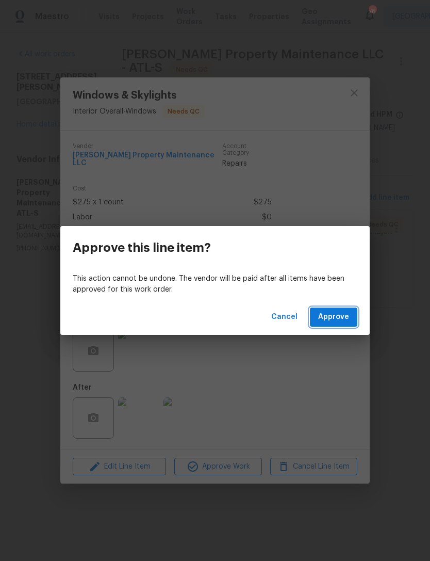
click at [341, 325] on button "Approve" at bounding box center [333, 316] width 47 height 19
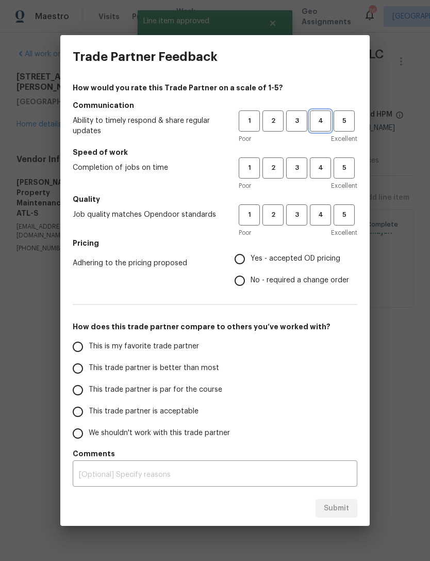
click at [321, 118] on span "4" at bounding box center [320, 121] width 19 height 12
click at [319, 163] on span "4" at bounding box center [320, 168] width 19 height 12
click at [322, 212] on span "4" at bounding box center [320, 215] width 19 height 12
click at [246, 250] on input "Yes - accepted OD pricing" at bounding box center [240, 259] width 22 height 22
radio input "true"
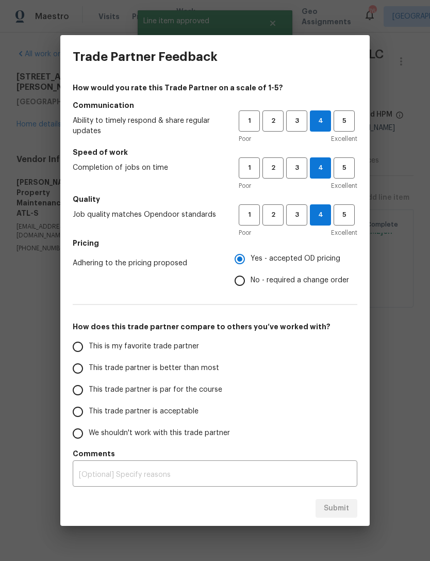
click at [81, 348] on input "This is my favorite trade partner" at bounding box center [78, 347] width 22 height 22
radio input "false"
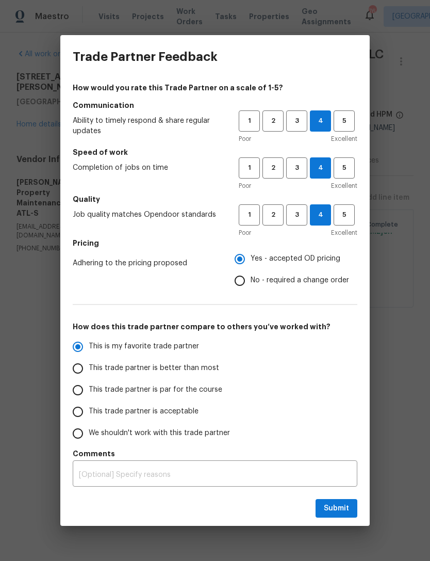
click at [81, 361] on input "This trade partner is better than most" at bounding box center [78, 368] width 22 height 22
radio input "false"
click at [85, 343] on input "This is my favorite trade partner" at bounding box center [78, 347] width 22 height 22
click at [343, 509] on span "Submit" at bounding box center [336, 508] width 25 height 13
radio input "true"
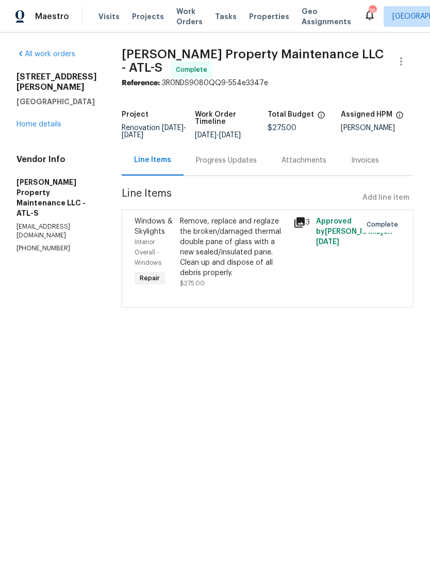
click at [48, 125] on div "All work orders 4469 White Hill Pl Douglasville, GA 30135 Home details Vendor I…" at bounding box center [57, 151] width 80 height 204
click at [47, 124] on div "All work orders 4469 White Hill Pl Douglasville, GA 30135 Home details Vendor I…" at bounding box center [57, 151] width 80 height 204
click at [49, 107] on div "4469 White Hill Pl Douglasville, GA 30135 Home details" at bounding box center [57, 101] width 80 height 58
click at [46, 123] on div "All work orders 4469 White Hill Pl Douglasville, GA 30135 Home details Vendor I…" at bounding box center [57, 151] width 80 height 204
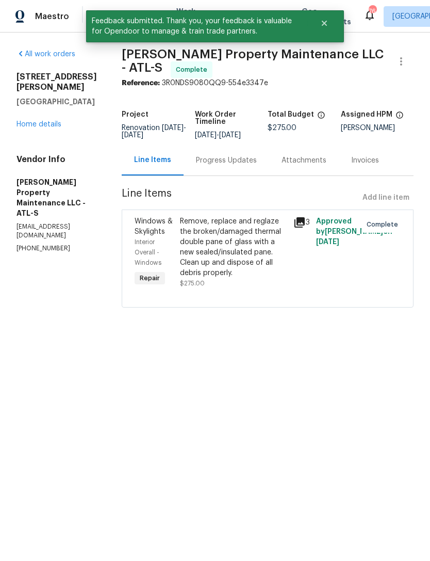
click at [46, 123] on div "All work orders 4469 White Hill Pl Douglasville, GA 30135 Home details Vendor I…" at bounding box center [57, 151] width 80 height 204
click at [43, 106] on div "4469 White Hill Pl Douglasville, GA 30135 Home details" at bounding box center [57, 101] width 80 height 58
click at [42, 105] on div "4469 White Hill Pl Douglasville, GA 30135 Home details" at bounding box center [57, 101] width 80 height 58
click at [39, 121] on link "Home details" at bounding box center [39, 124] width 45 height 7
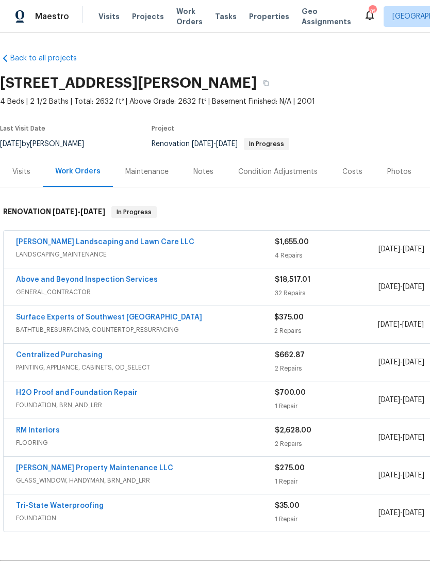
click at [126, 253] on span "LANDSCAPING_MAINTENANCE" at bounding box center [145, 254] width 259 height 10
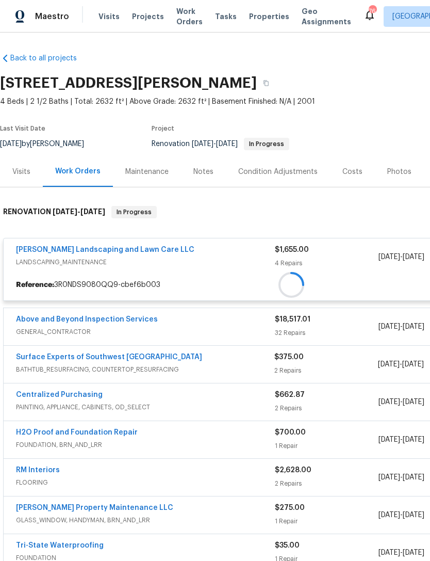
click at [124, 275] on div at bounding box center [292, 284] width 576 height 19
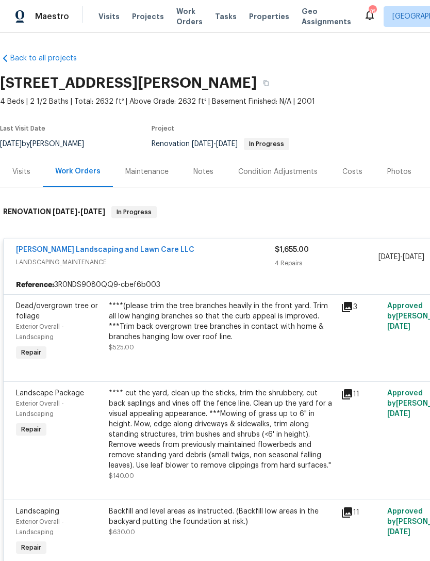
click at [127, 252] on link "[PERSON_NAME] Landscaping and Lawn Care LLC" at bounding box center [105, 249] width 178 height 7
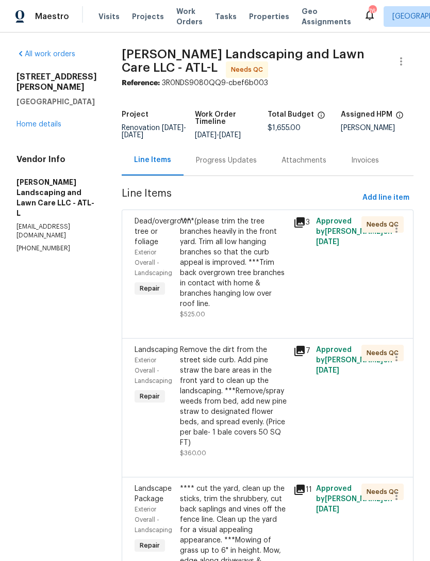
click at [245, 255] on div "****(please trim the tree branches heavily in the front yard. Trim all low hang…" at bounding box center [233, 262] width 107 height 93
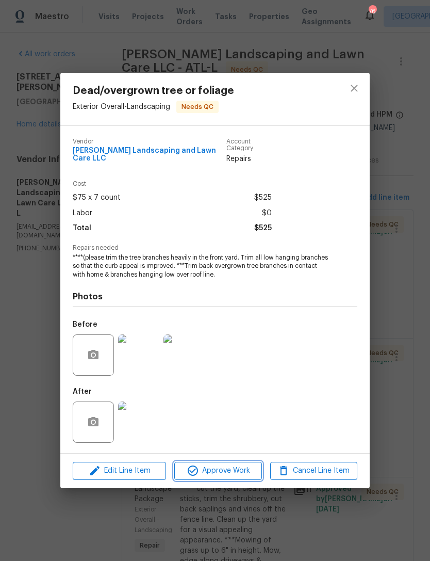
click at [224, 472] on span "Approve Work" at bounding box center [217, 470] width 81 height 13
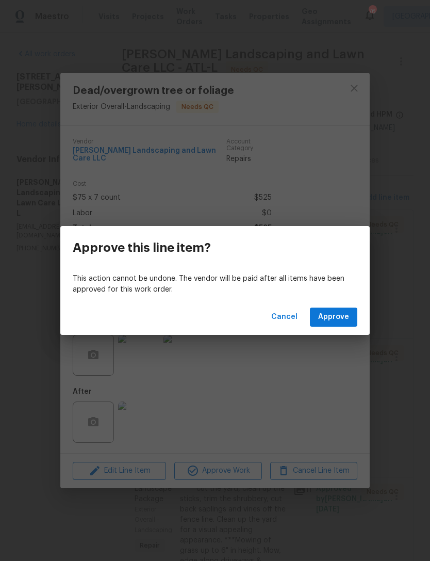
click at [331, 326] on button "Approve" at bounding box center [333, 316] width 47 height 19
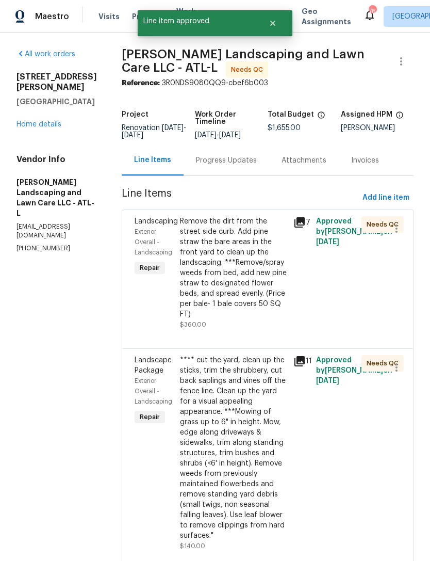
click at [244, 270] on div "Remove the dirt from the street side curb. Add pine straw the bare areas in the…" at bounding box center [233, 267] width 107 height 103
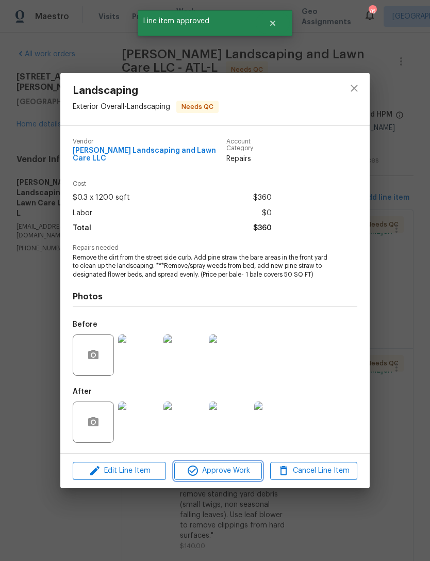
click at [233, 462] on button "Approve Work" at bounding box center [217, 471] width 87 height 18
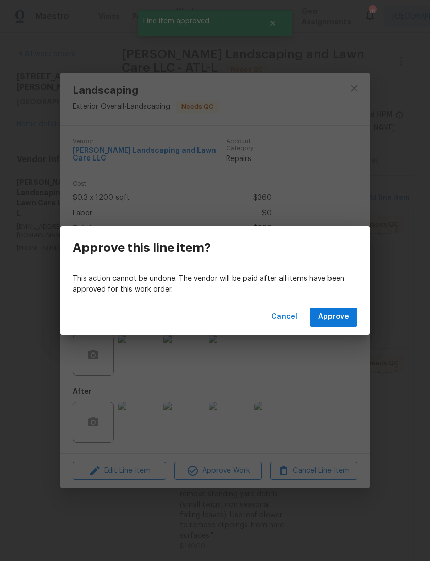
click at [333, 315] on span "Approve" at bounding box center [333, 316] width 31 height 13
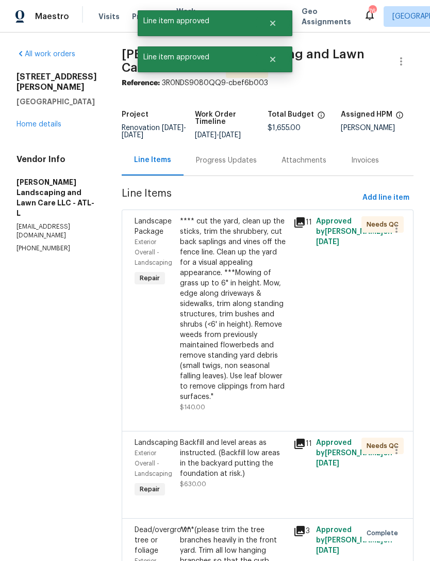
click at [233, 284] on div "**** cut the yard, clean up the sticks, trim the shrubbery, cut back saplings a…" at bounding box center [233, 309] width 107 height 186
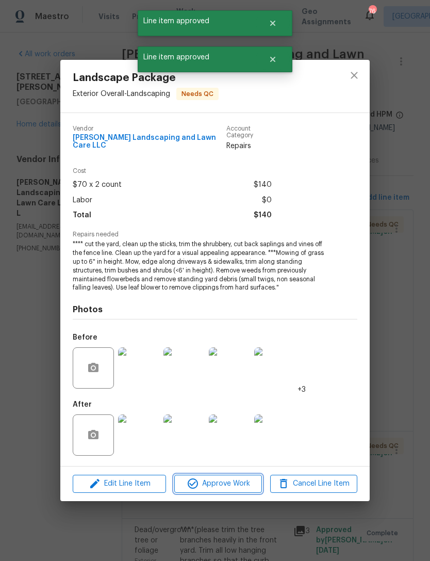
click at [228, 474] on button "Approve Work" at bounding box center [217, 483] width 87 height 18
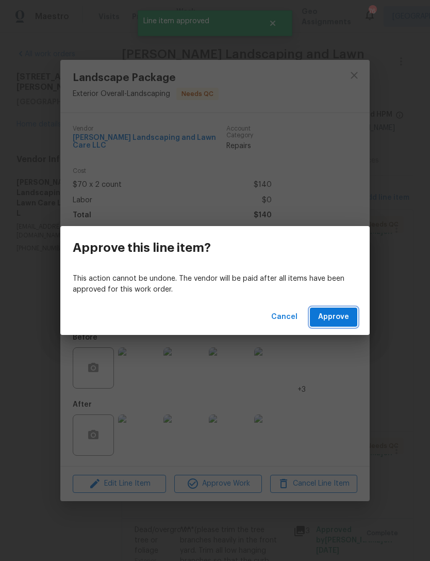
click at [339, 314] on span "Approve" at bounding box center [333, 316] width 31 height 13
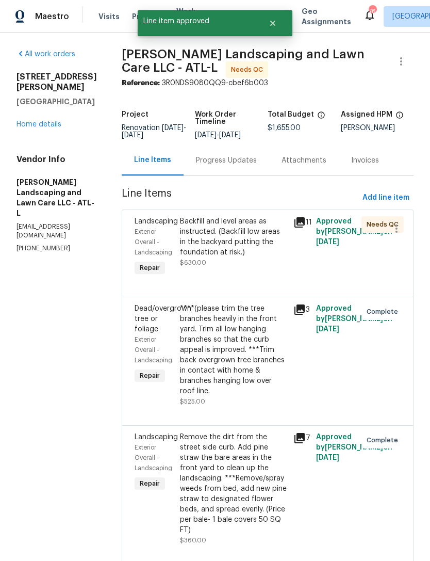
click at [252, 244] on div "Backfill and level areas as instructed. (Backfill low areas in the backyard put…" at bounding box center [233, 236] width 107 height 41
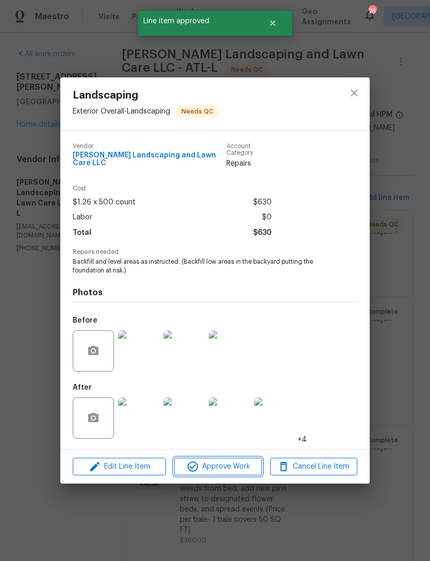
click at [235, 463] on span "Approve Work" at bounding box center [217, 466] width 81 height 13
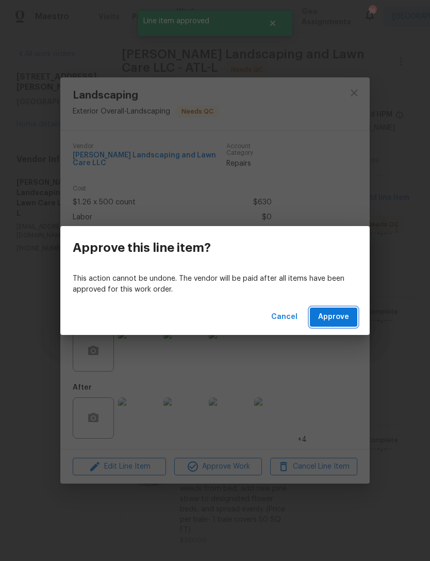
click at [331, 317] on span "Approve" at bounding box center [333, 316] width 31 height 13
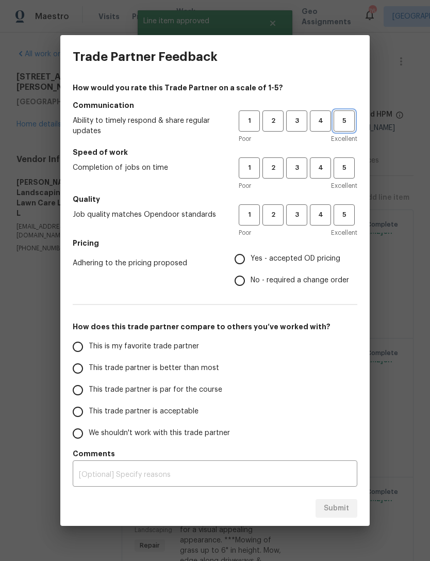
click at [347, 115] on span "5" at bounding box center [344, 121] width 19 height 12
click at [340, 167] on span "5" at bounding box center [344, 168] width 19 height 12
click at [324, 219] on span "4" at bounding box center [320, 215] width 19 height 12
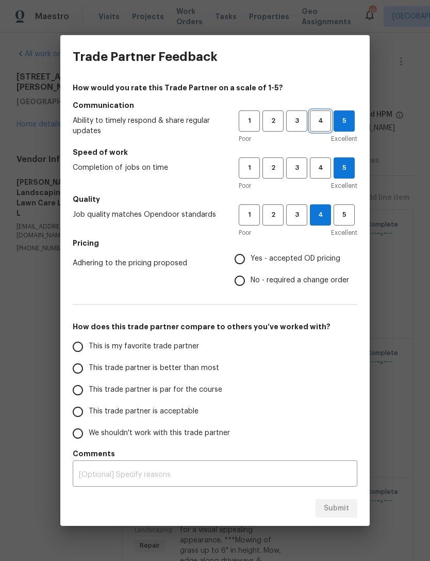
click at [316, 118] on span "4" at bounding box center [320, 121] width 19 height 12
click at [241, 254] on input "Yes - accepted OD pricing" at bounding box center [240, 259] width 22 height 22
radio input "true"
click at [82, 346] on input "This is my favorite trade partner" at bounding box center [78, 347] width 22 height 22
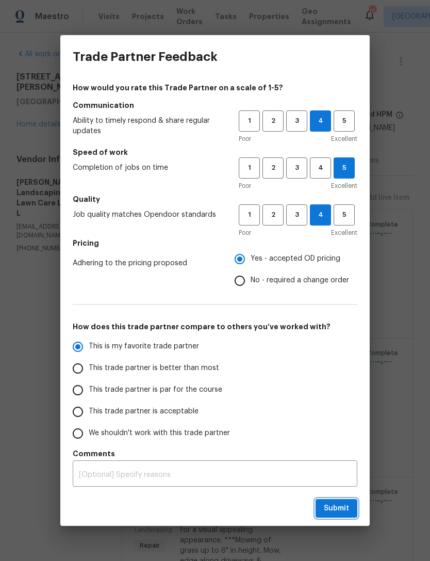
click at [337, 505] on span "Submit" at bounding box center [336, 508] width 25 height 13
radio input "true"
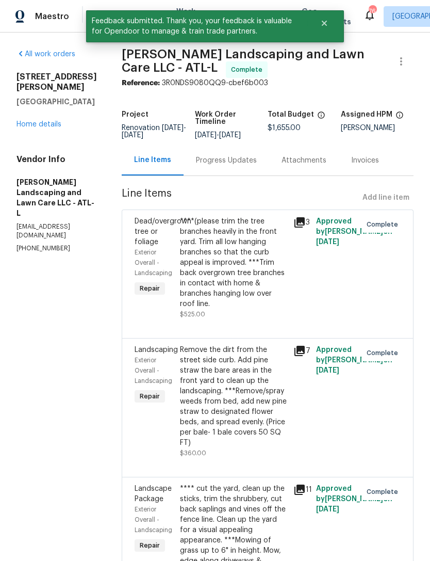
click at [45, 108] on div "4469 White Hill Pl Douglasville, GA 30135 Home details" at bounding box center [57, 101] width 80 height 58
click at [40, 121] on link "Home details" at bounding box center [39, 124] width 45 height 7
